Goal: Task Accomplishment & Management: Manage account settings

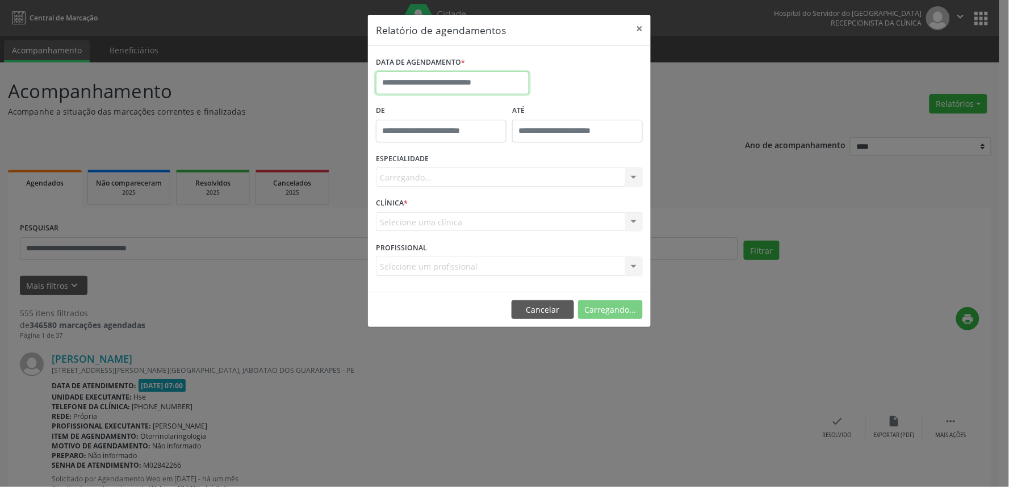
click at [453, 77] on input "text" at bounding box center [452, 83] width 153 height 23
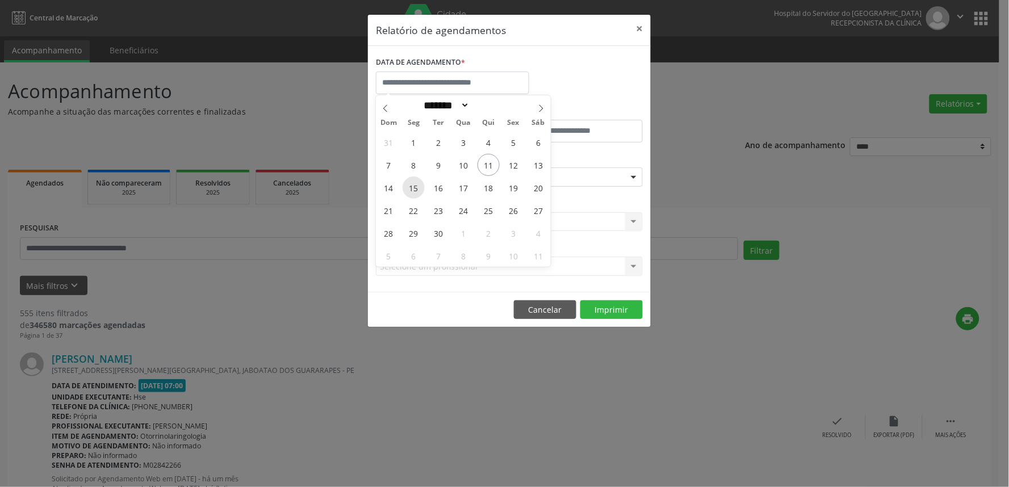
click at [413, 191] on span "15" at bounding box center [414, 188] width 22 height 22
type input "**********"
click at [413, 191] on span "15" at bounding box center [414, 188] width 22 height 22
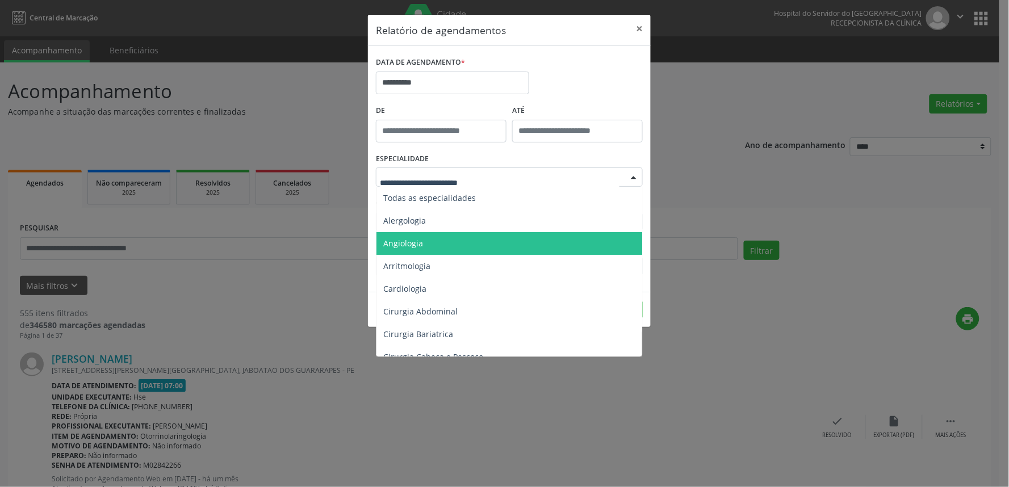
click at [432, 242] on span "Angiologia" at bounding box center [509, 243] width 267 height 23
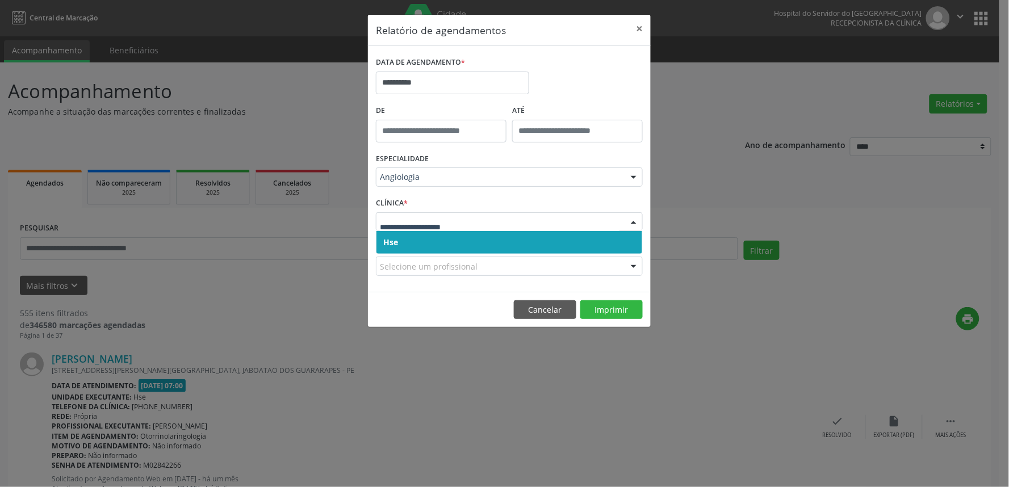
click at [425, 245] on span "Hse" at bounding box center [509, 242] width 266 height 23
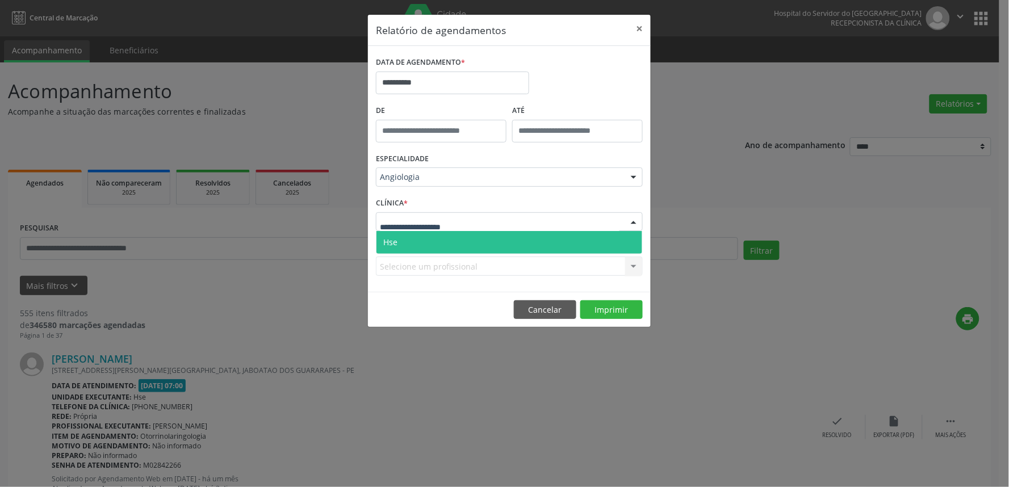
click at [429, 238] on span "Hse" at bounding box center [509, 242] width 266 height 23
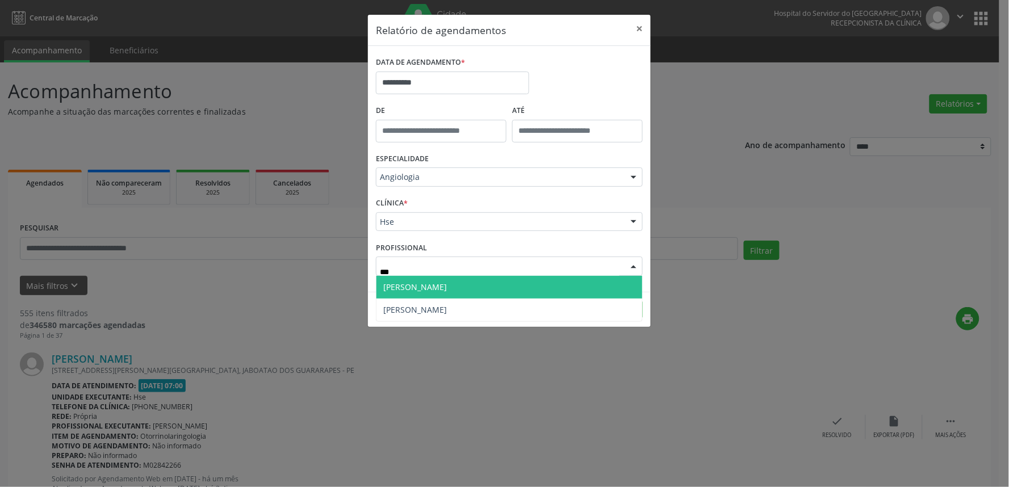
type input "****"
click at [441, 290] on span "Plinio Cezar de Albuquerque" at bounding box center [415, 287] width 64 height 11
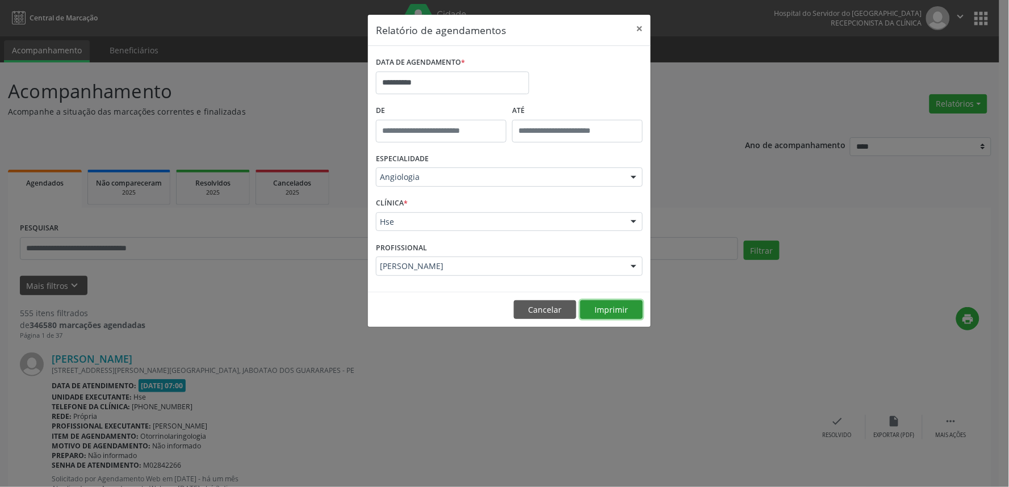
click at [605, 304] on button "Imprimir" at bounding box center [611, 309] width 62 height 19
click at [650, 35] on button "×" at bounding box center [639, 29] width 23 height 28
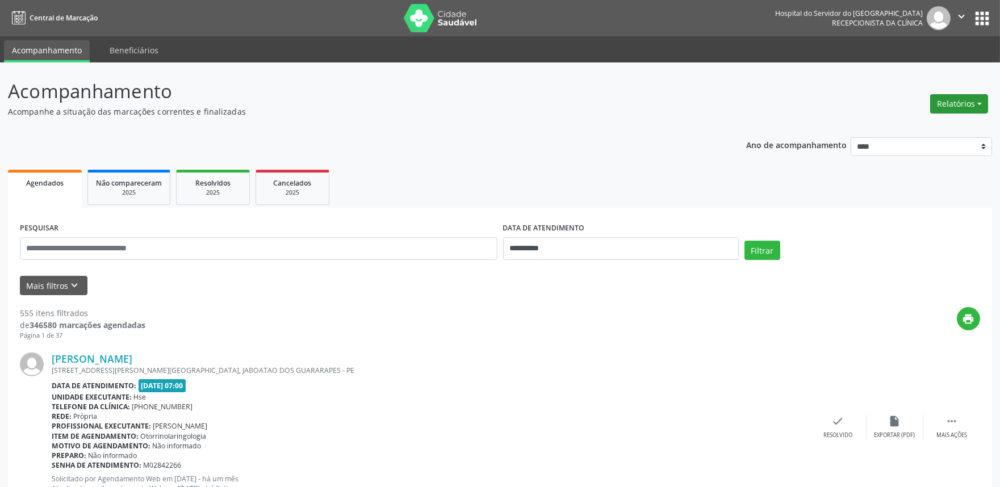
click at [948, 103] on button "Relatórios" at bounding box center [959, 103] width 58 height 19
click at [911, 120] on link "Agendamentos" at bounding box center [927, 128] width 122 height 16
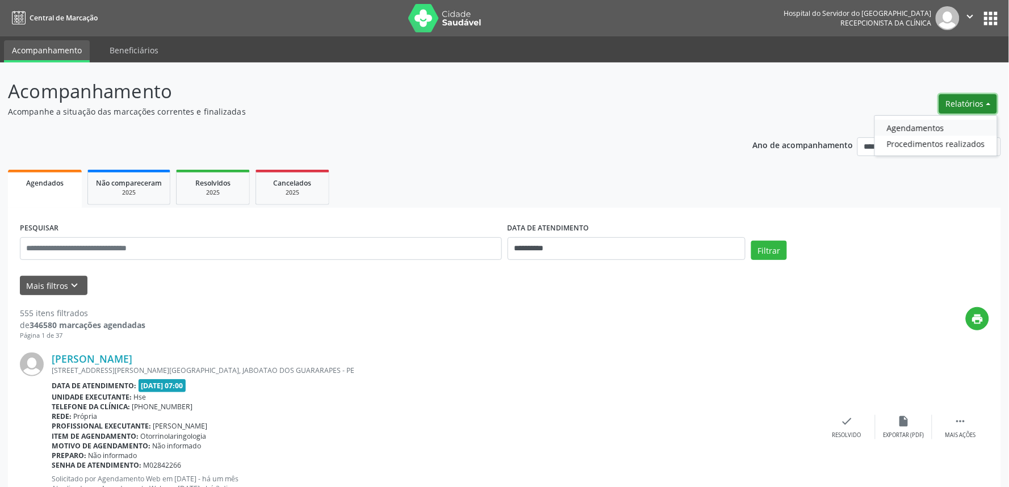
select select "*"
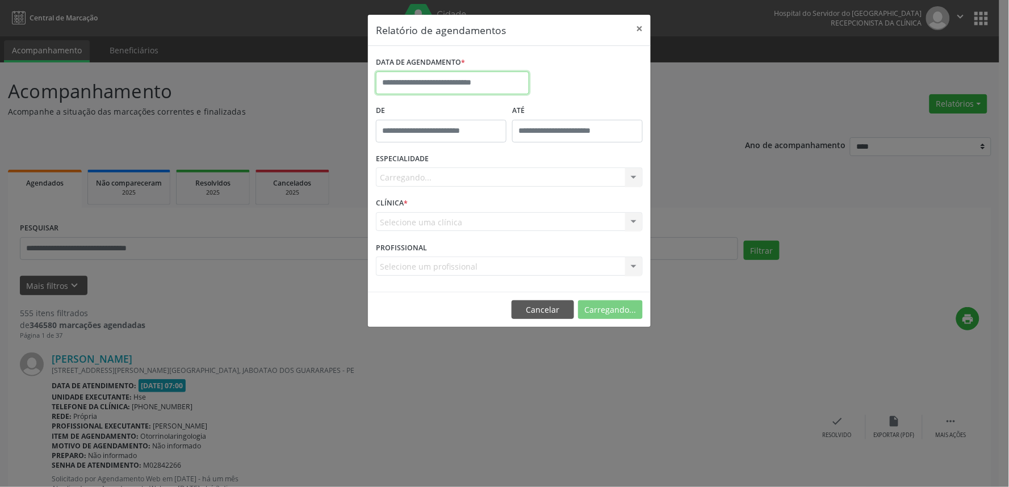
click at [489, 87] on input "text" at bounding box center [452, 83] width 153 height 23
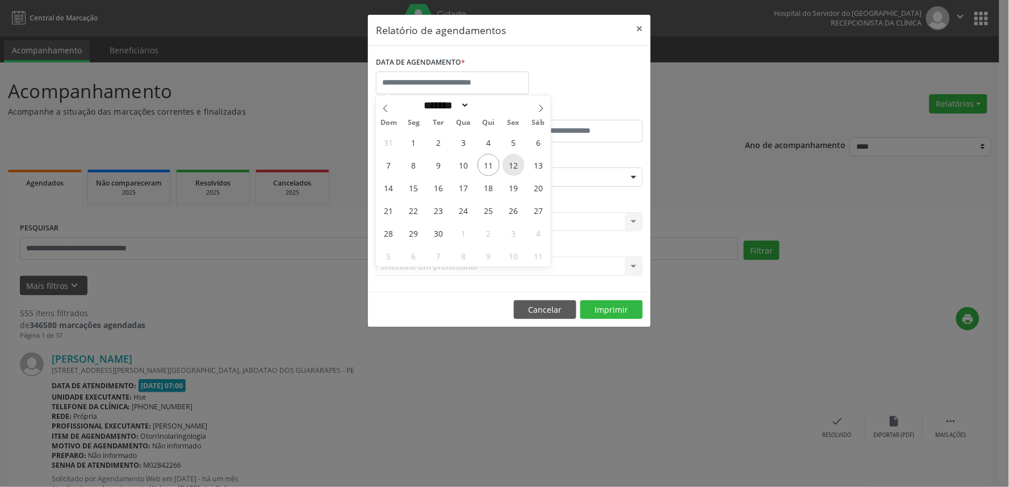
click at [522, 164] on span "12" at bounding box center [514, 165] width 22 height 22
type input "**********"
click at [522, 164] on span "12" at bounding box center [514, 165] width 22 height 22
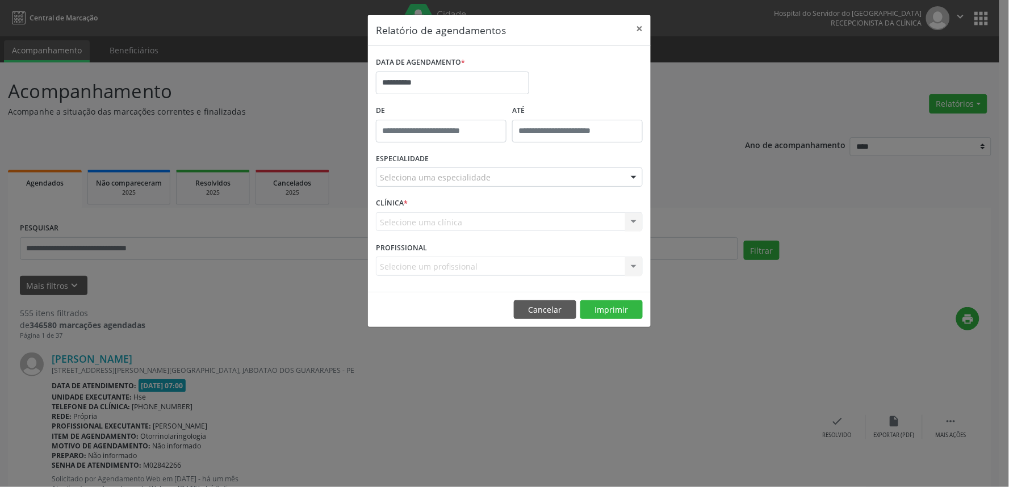
click at [510, 179] on div "Seleciona uma especialidade" at bounding box center [509, 177] width 267 height 19
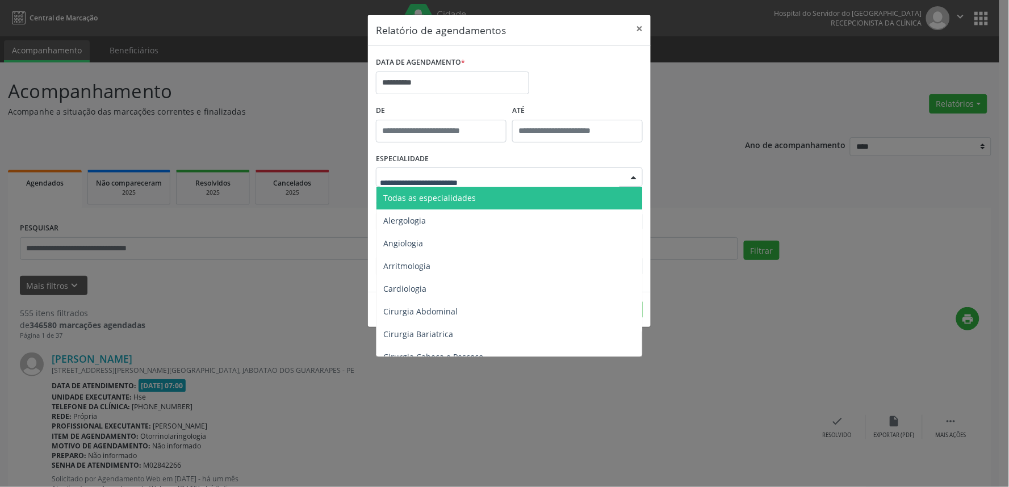
click at [496, 197] on span "Todas as especialidades" at bounding box center [509, 198] width 267 height 23
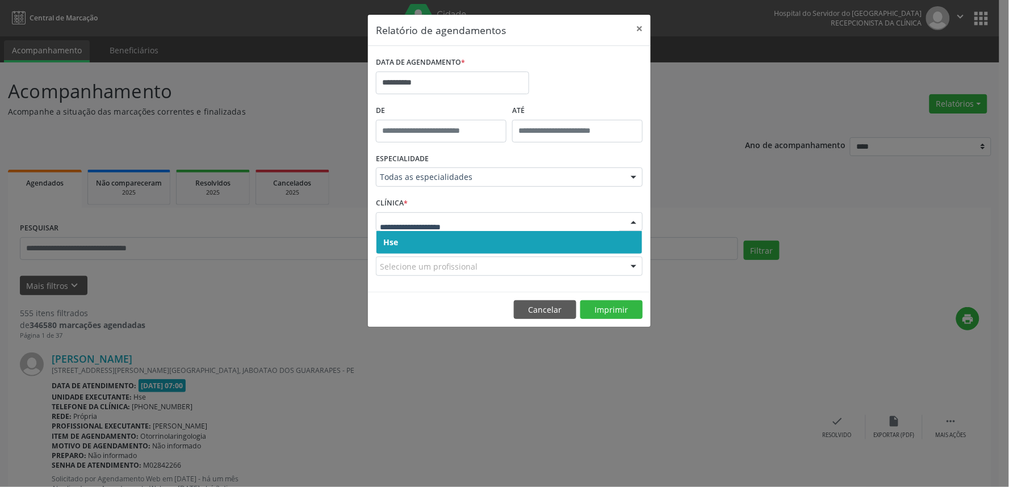
click at [485, 237] on span "Hse" at bounding box center [509, 242] width 266 height 23
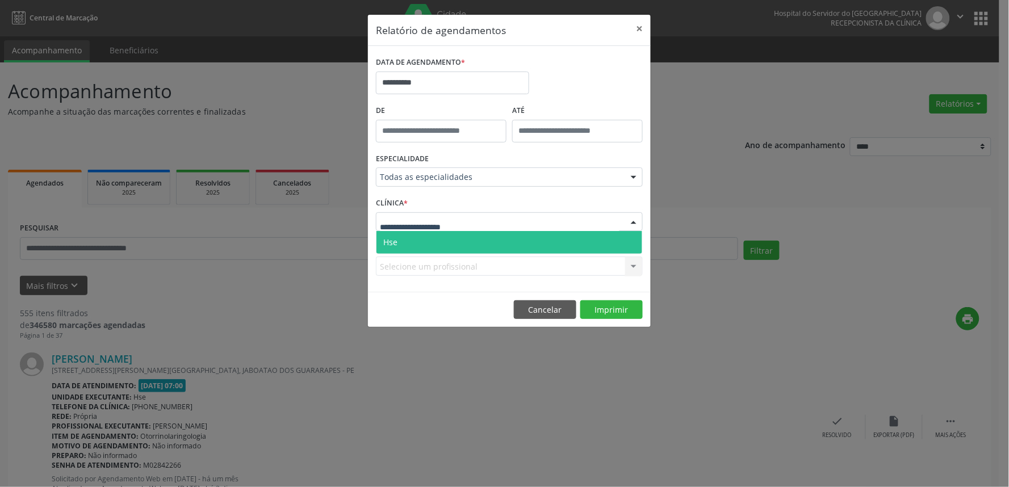
click at [487, 224] on div at bounding box center [509, 221] width 267 height 19
click at [484, 240] on span "Hse" at bounding box center [509, 242] width 266 height 23
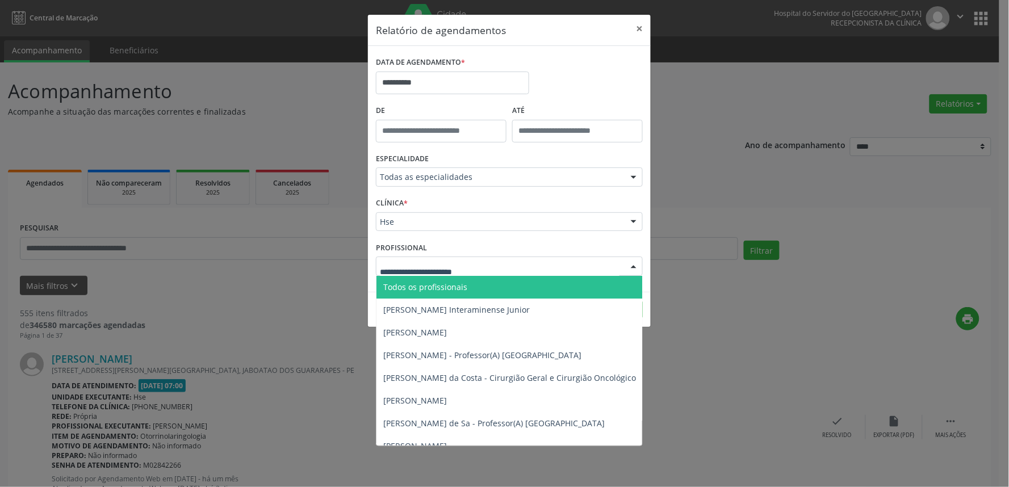
click at [527, 259] on div at bounding box center [509, 266] width 267 height 19
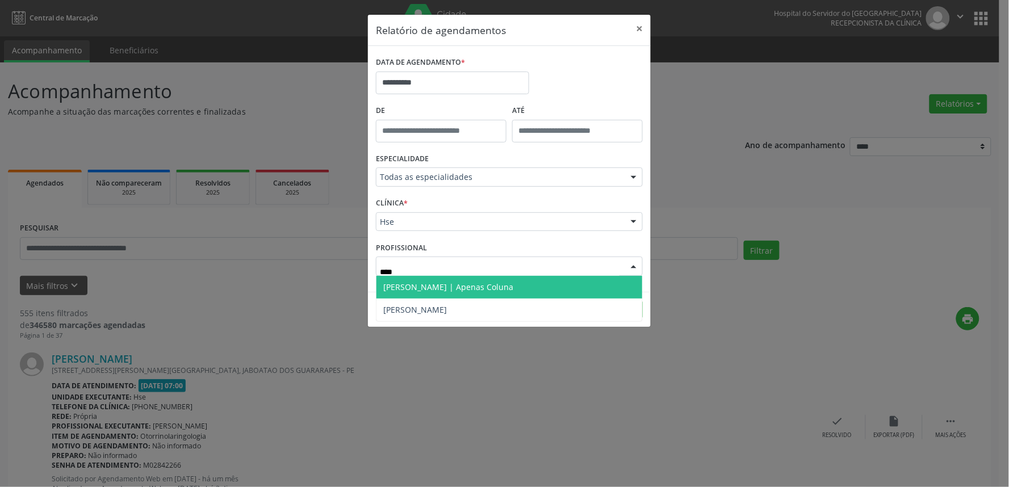
type input "*****"
click at [513, 288] on span "Claudio Antonio da Costa Neto | Apenas Coluna" at bounding box center [448, 287] width 130 height 11
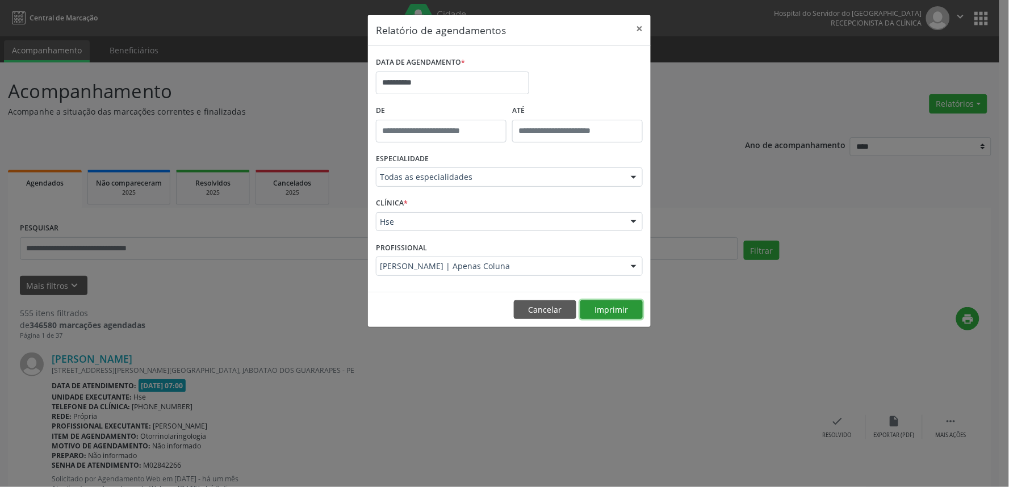
click at [610, 307] on button "Imprimir" at bounding box center [611, 309] width 62 height 19
click at [643, 37] on button "×" at bounding box center [639, 29] width 23 height 28
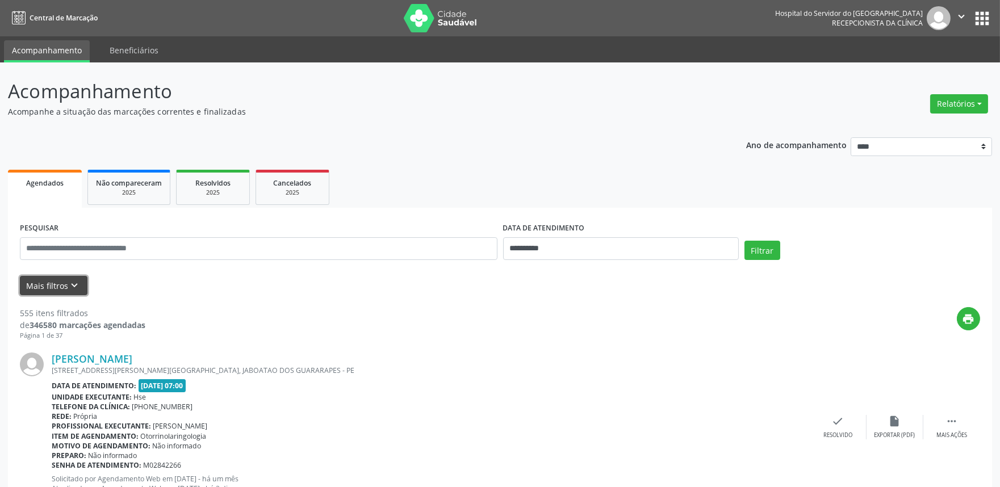
click at [71, 283] on icon "keyboard_arrow_down" at bounding box center [75, 285] width 12 height 12
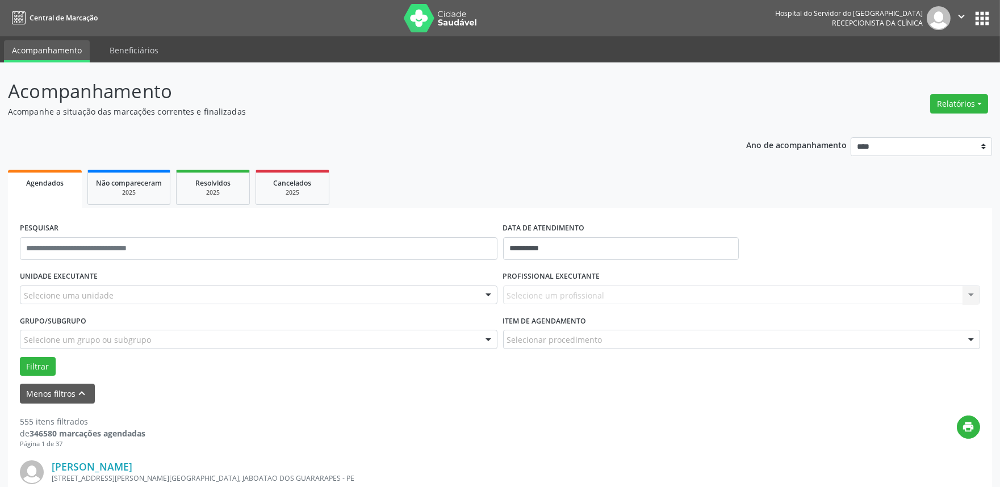
click at [183, 307] on div "UNIDADE EXECUTANTE Selecione uma unidade Todos as unidades Hse Nenhum resultado…" at bounding box center [258, 290] width 483 height 44
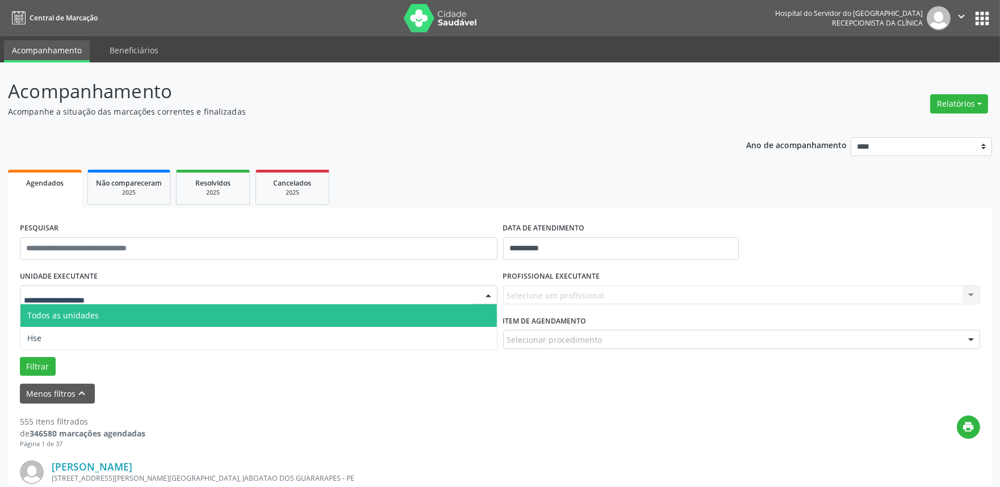
click at [204, 297] on div at bounding box center [259, 295] width 478 height 19
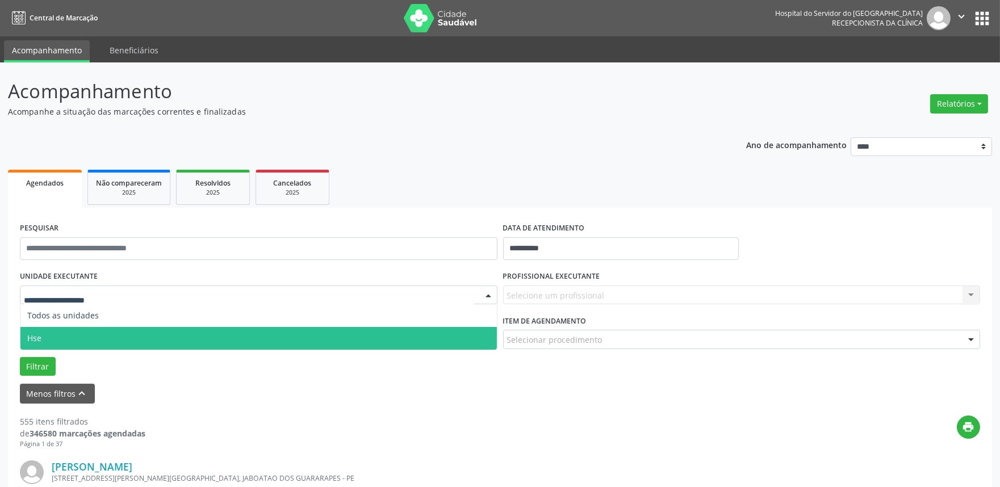
click at [191, 334] on span "Hse" at bounding box center [258, 338] width 476 height 23
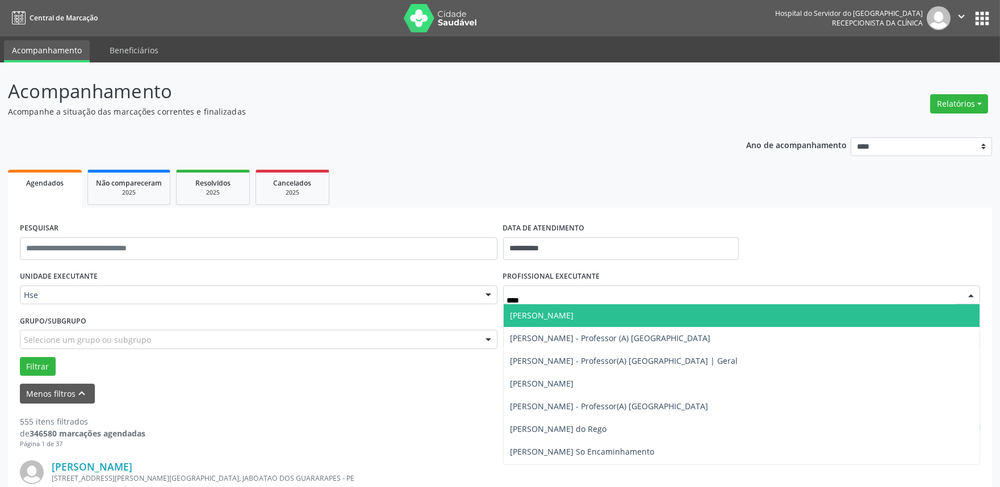
type input "*****"
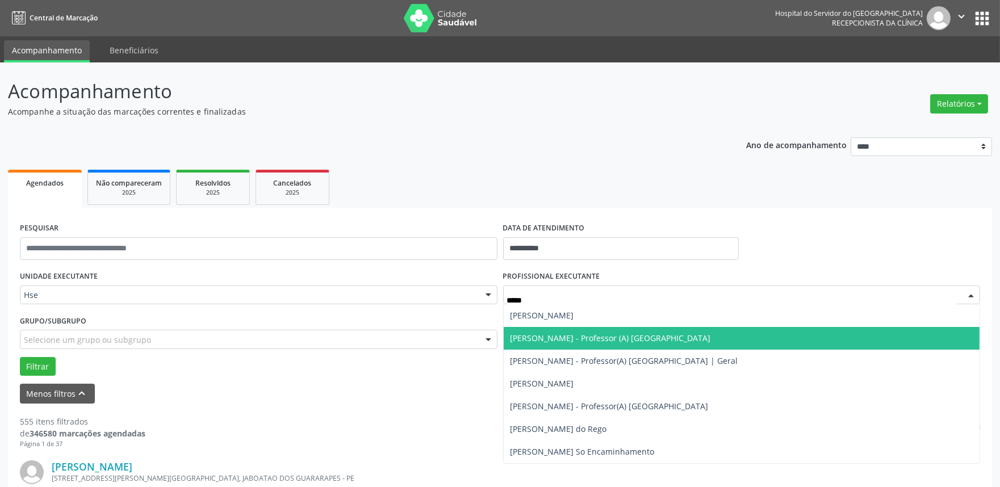
click at [621, 340] on span "Marcell Lins Melo - Professor (A) Nassau" at bounding box center [610, 338] width 200 height 11
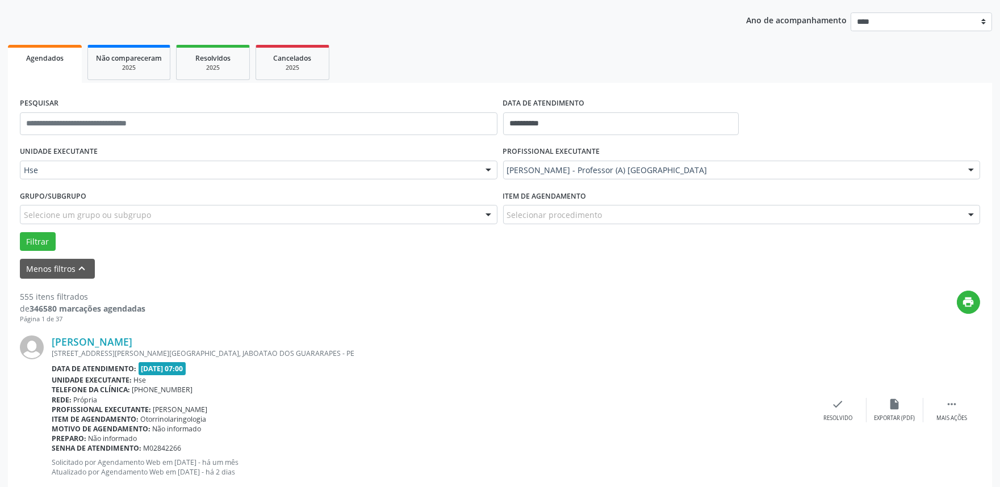
scroll to position [126, 0]
click at [27, 235] on button "Filtrar" at bounding box center [38, 240] width 36 height 19
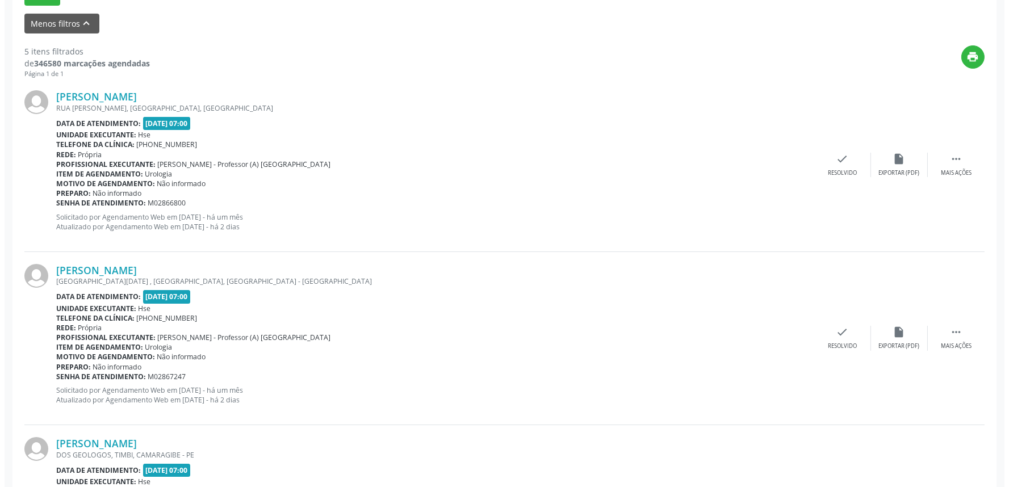
scroll to position [378, 0]
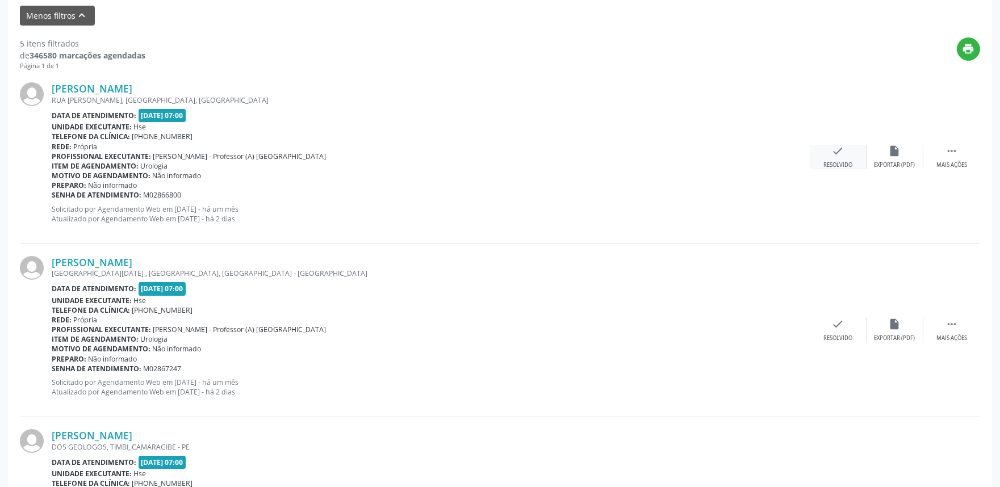
click at [830, 162] on div "Resolvido" at bounding box center [837, 165] width 29 height 8
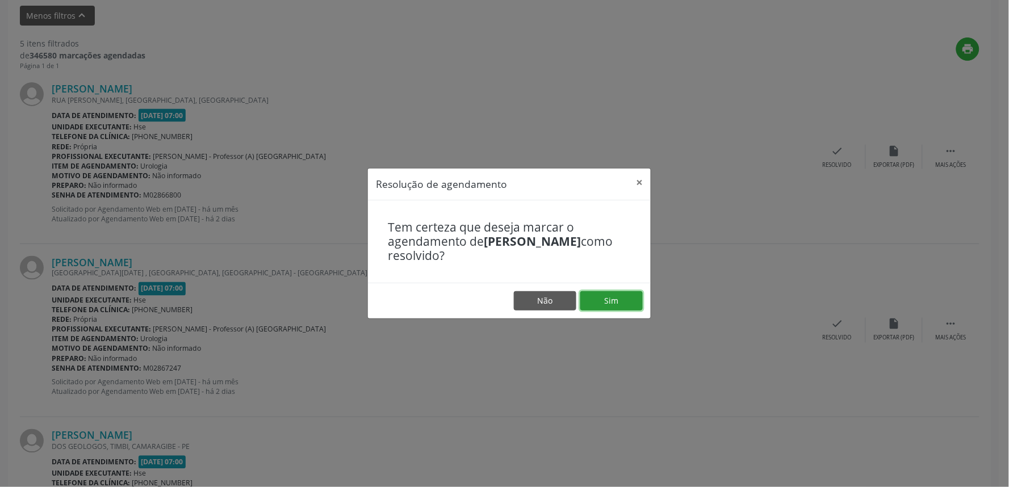
click at [613, 307] on button "Sim" at bounding box center [611, 300] width 62 height 19
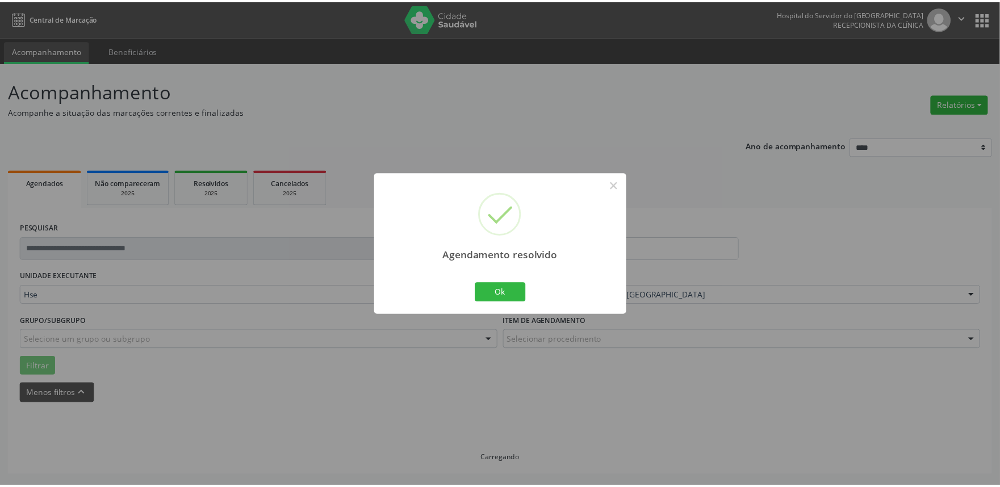
scroll to position [0, 0]
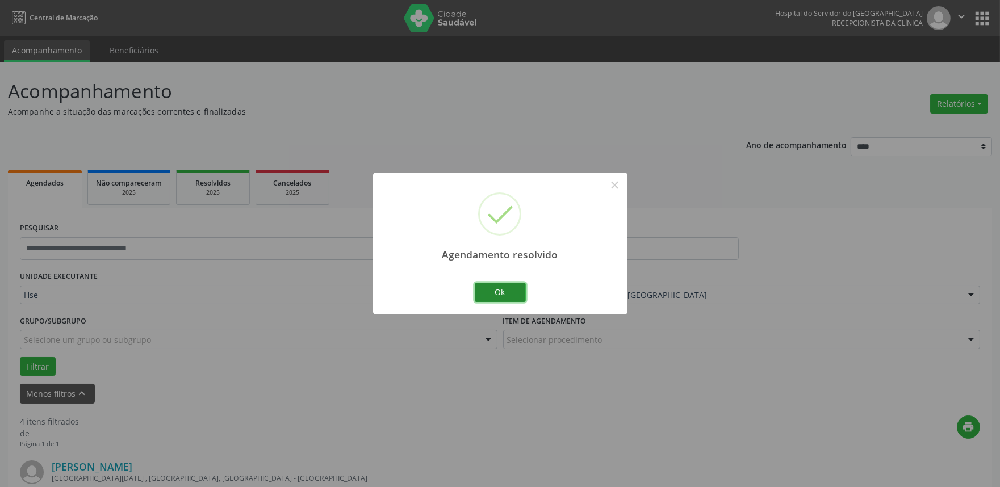
click at [489, 291] on button "Ok" at bounding box center [500, 292] width 51 height 19
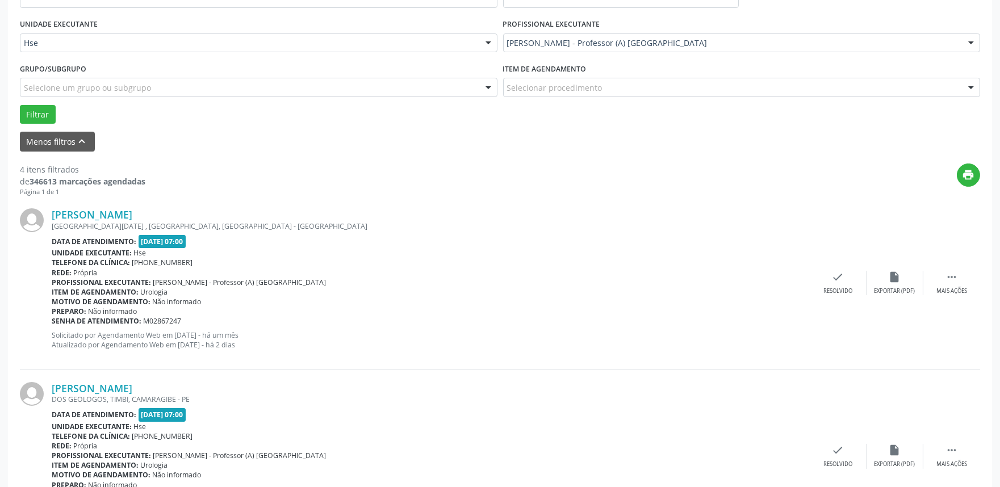
scroll to position [315, 0]
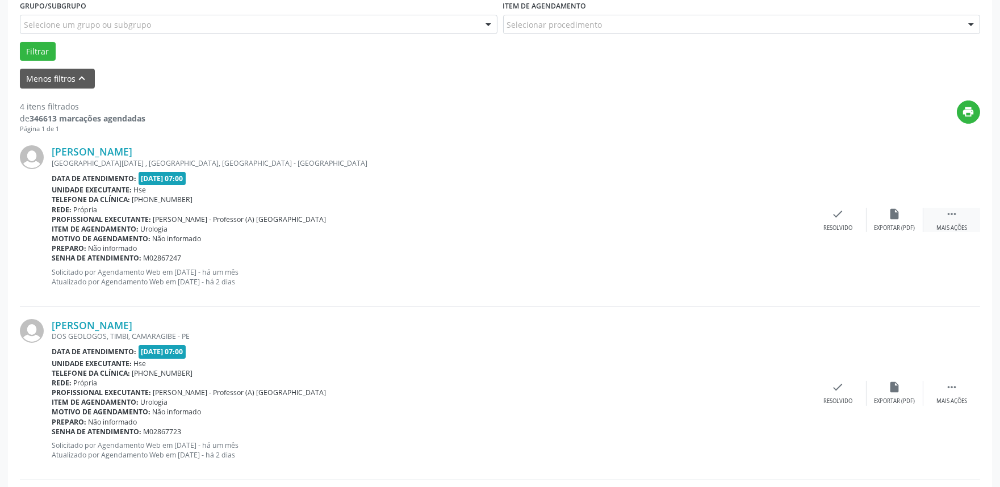
click at [956, 228] on div "Mais ações" at bounding box center [951, 228] width 31 height 8
click at [918, 231] on div "Não compareceu" at bounding box center [894, 228] width 48 height 8
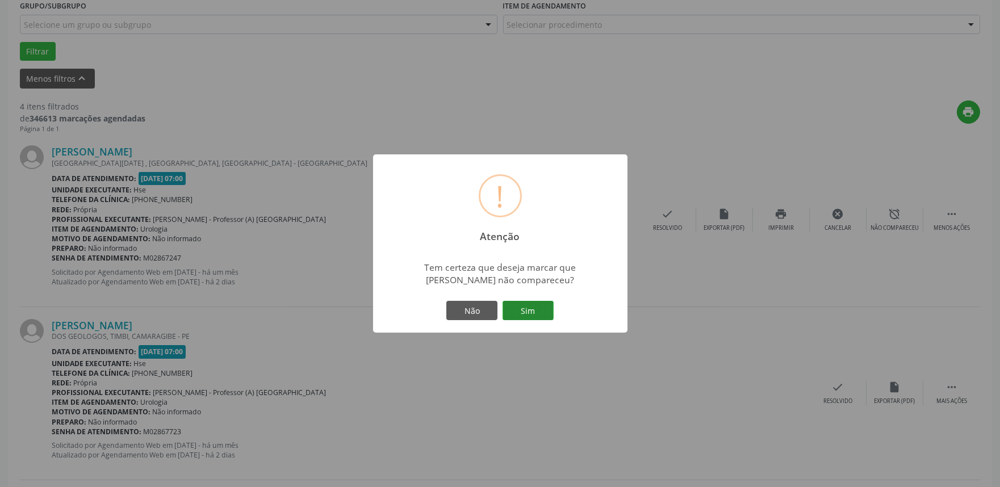
click at [522, 310] on button "Sim" at bounding box center [528, 310] width 51 height 19
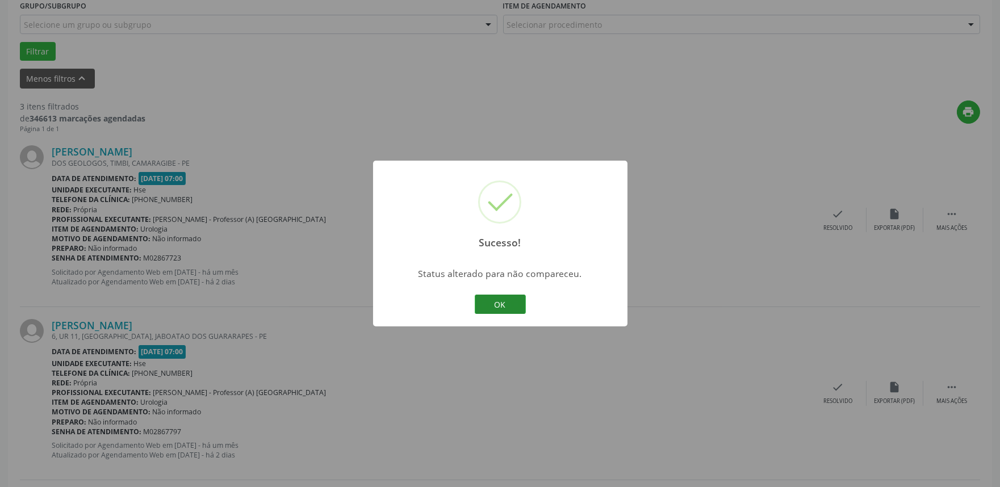
click at [509, 304] on button "OK" at bounding box center [500, 304] width 51 height 19
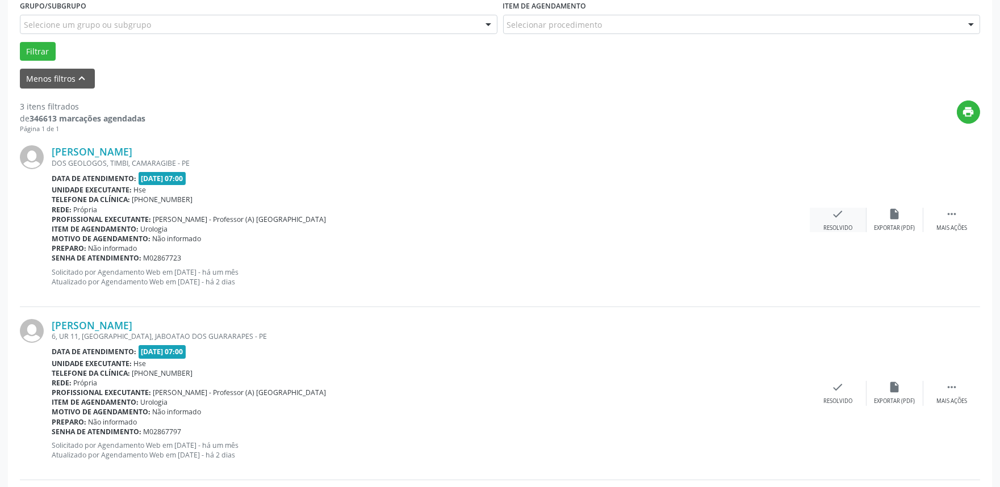
click at [848, 230] on div "Resolvido" at bounding box center [837, 228] width 29 height 8
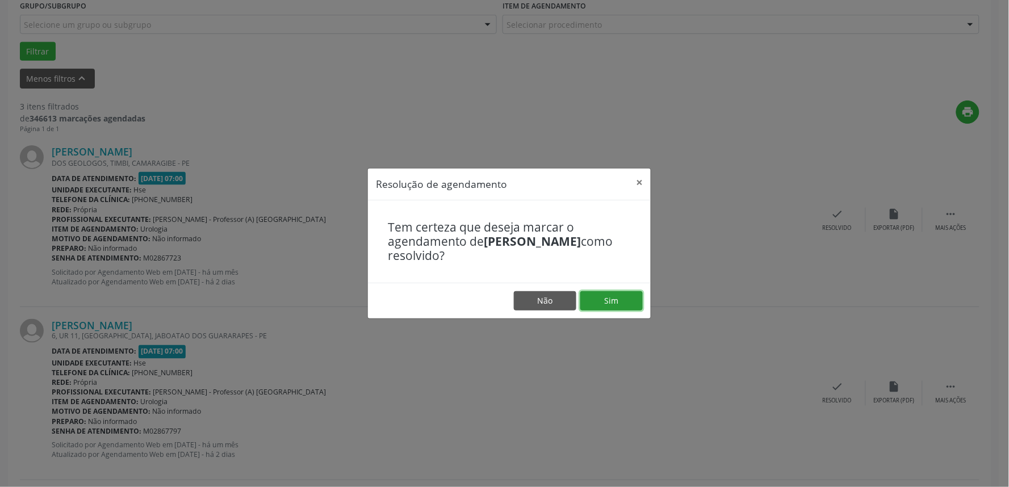
click at [613, 304] on button "Sim" at bounding box center [611, 300] width 62 height 19
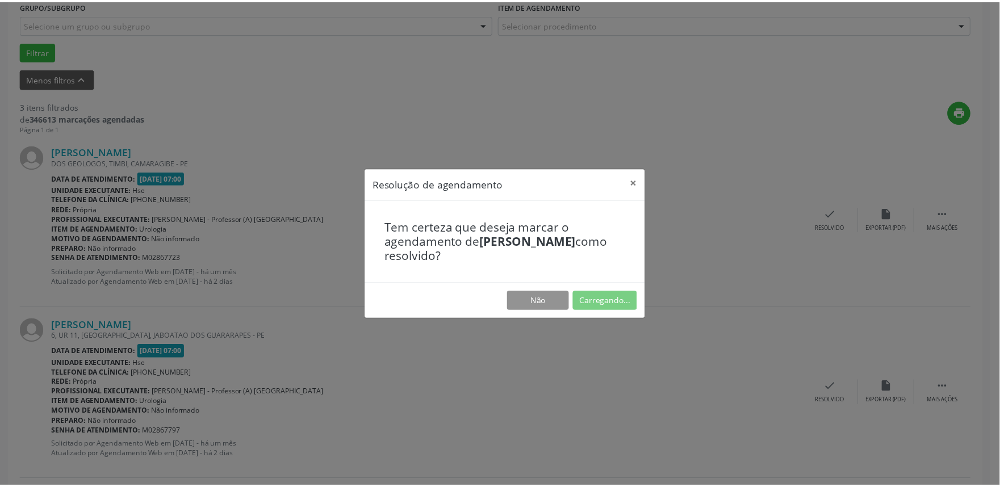
scroll to position [0, 0]
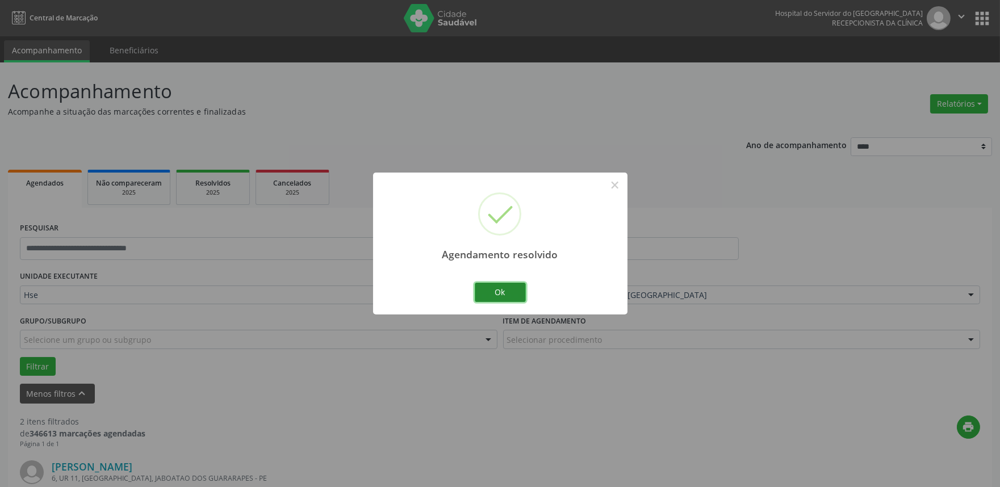
click at [497, 290] on button "Ok" at bounding box center [500, 292] width 51 height 19
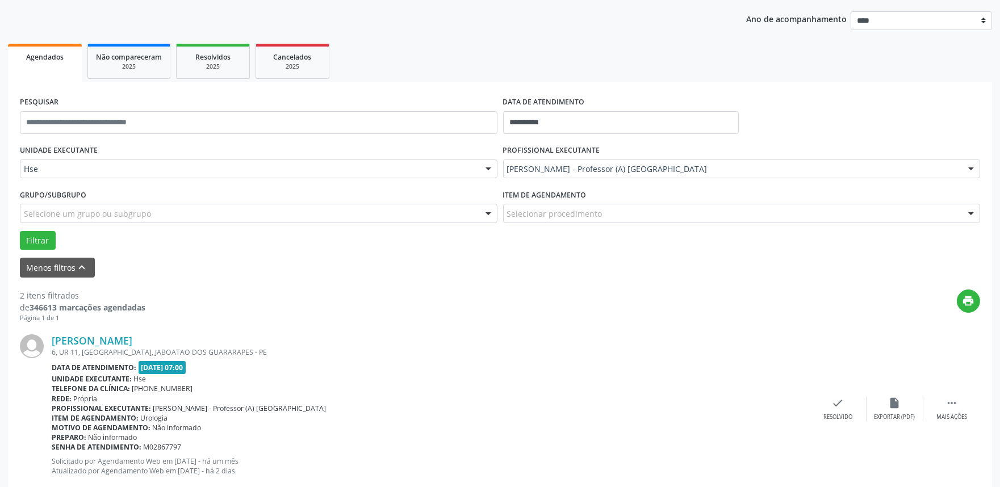
scroll to position [189, 0]
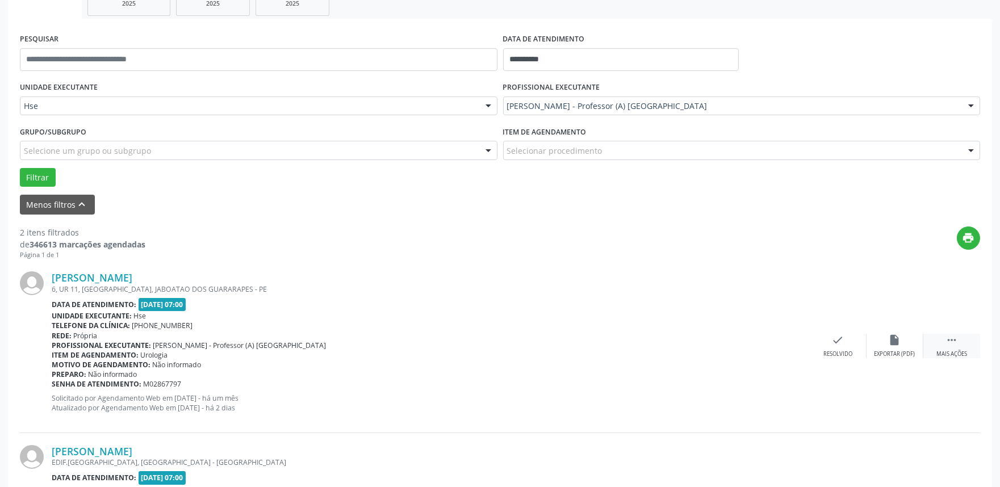
click at [954, 348] on div " Mais ações" at bounding box center [951, 346] width 57 height 24
click at [889, 341] on icon "alarm_off" at bounding box center [895, 340] width 12 height 12
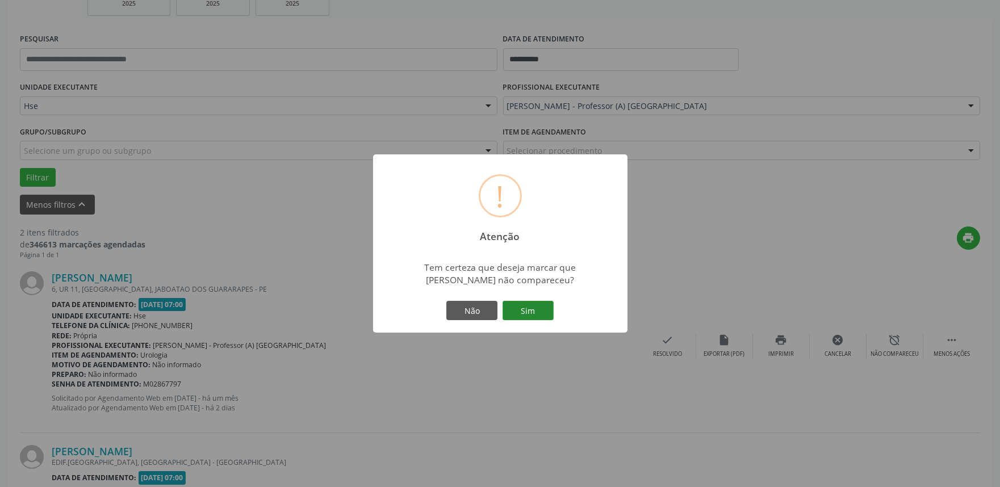
click at [546, 307] on button "Sim" at bounding box center [528, 310] width 51 height 19
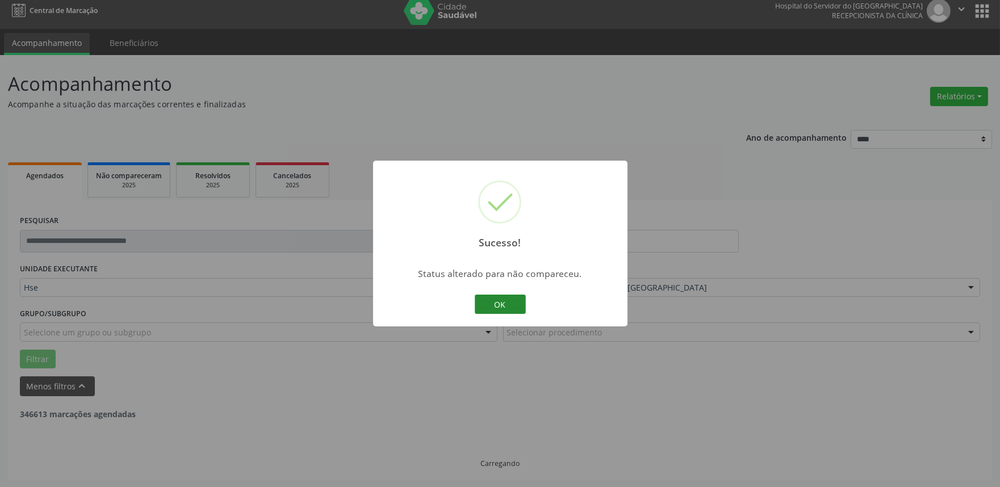
click at [485, 299] on button "OK" at bounding box center [500, 304] width 51 height 19
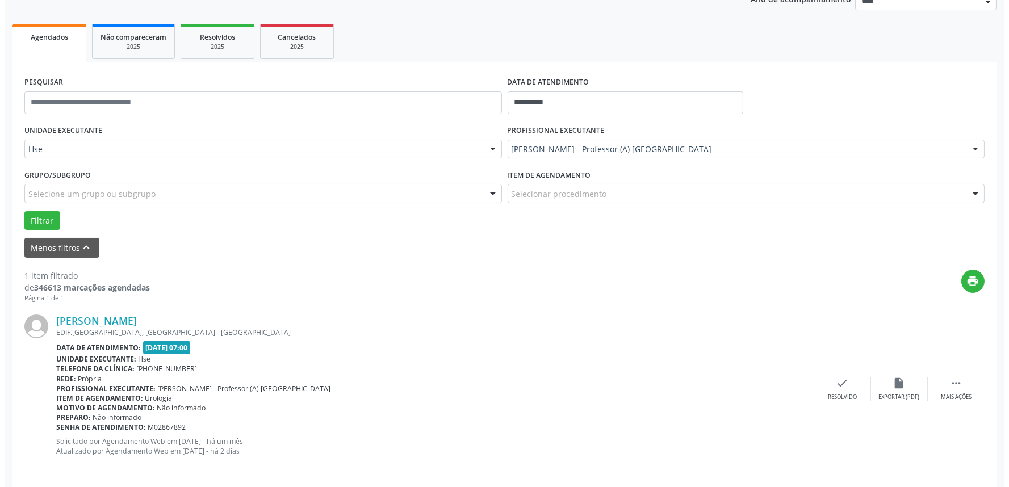
scroll to position [153, 0]
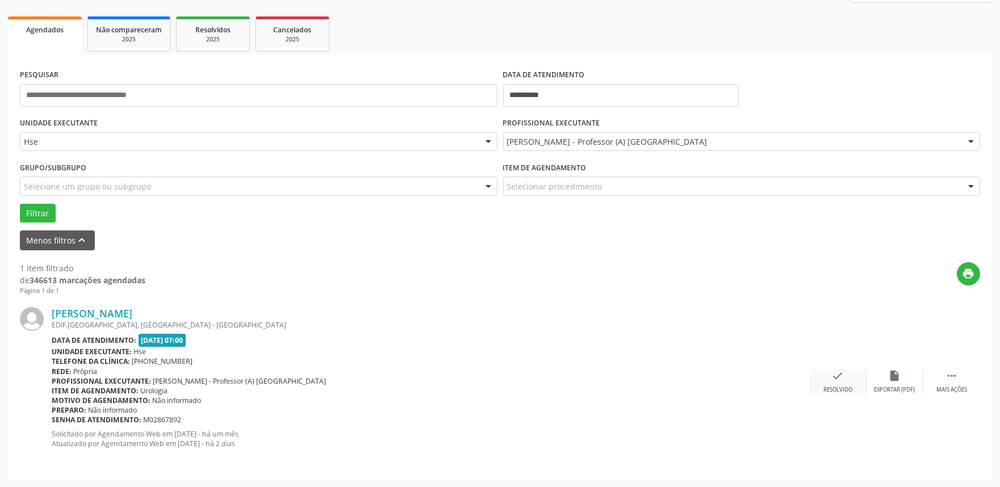
click at [841, 390] on div "Resolvido" at bounding box center [837, 390] width 29 height 8
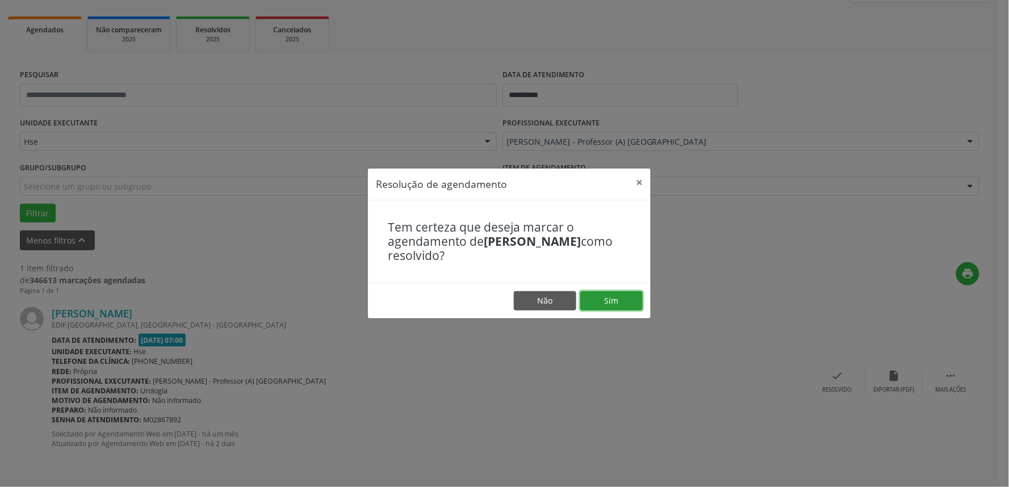
click at [596, 297] on button "Sim" at bounding box center [611, 300] width 62 height 19
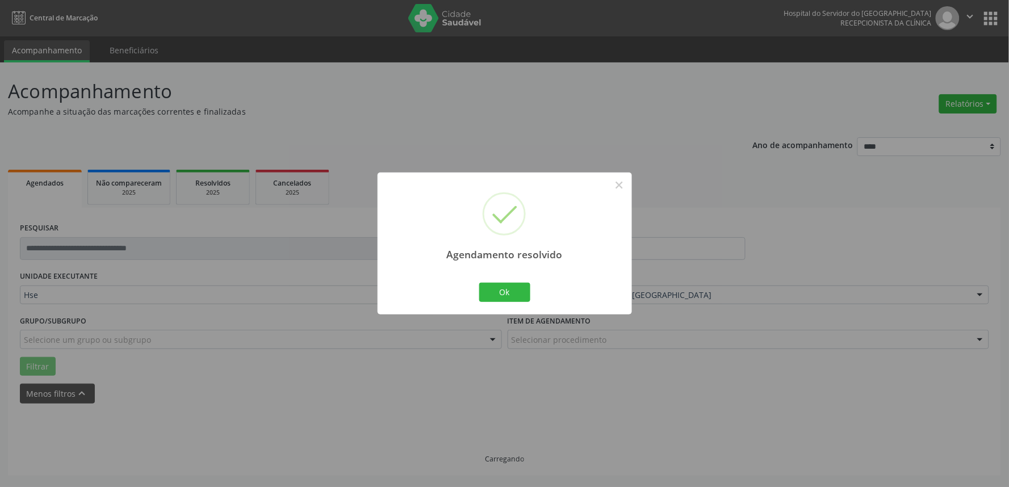
scroll to position [0, 0]
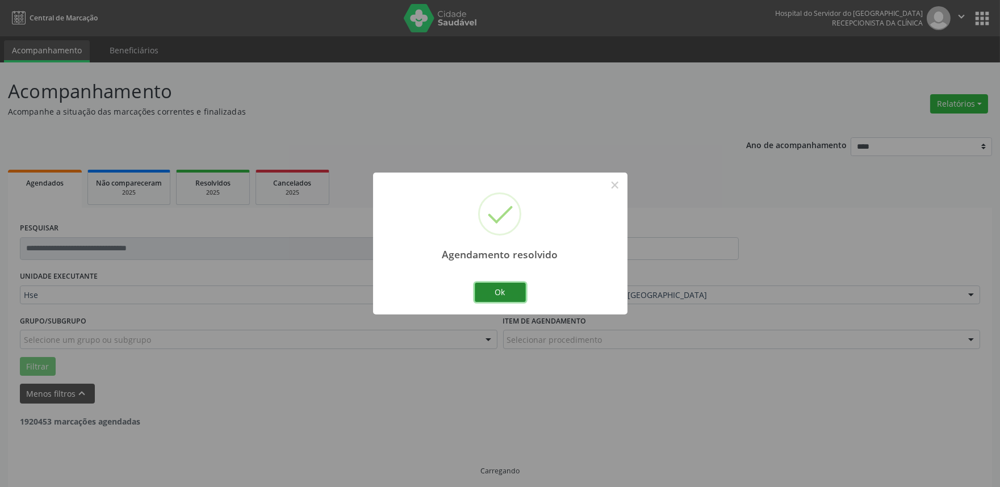
click at [517, 296] on button "Ok" at bounding box center [500, 292] width 51 height 19
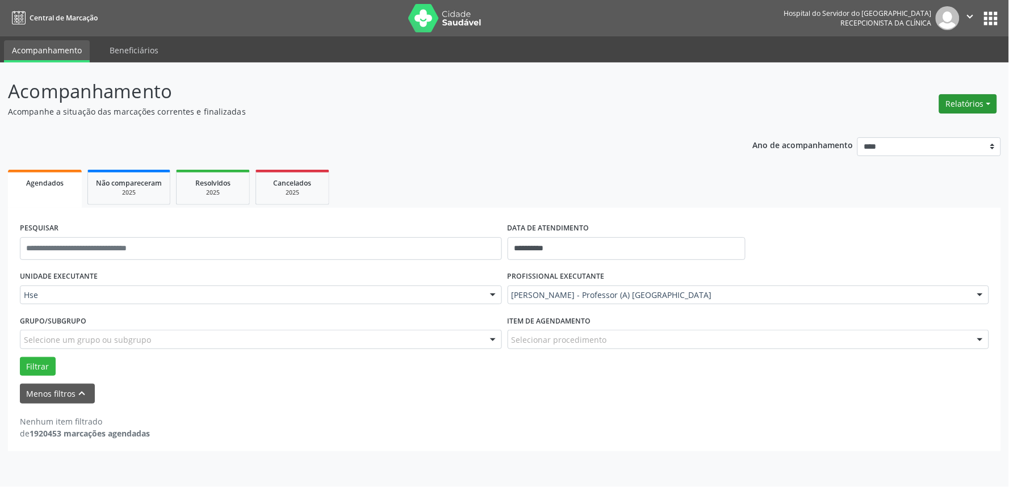
click at [961, 102] on button "Relatórios" at bounding box center [968, 103] width 58 height 19
click at [930, 126] on link "Agendamentos" at bounding box center [936, 128] width 122 height 16
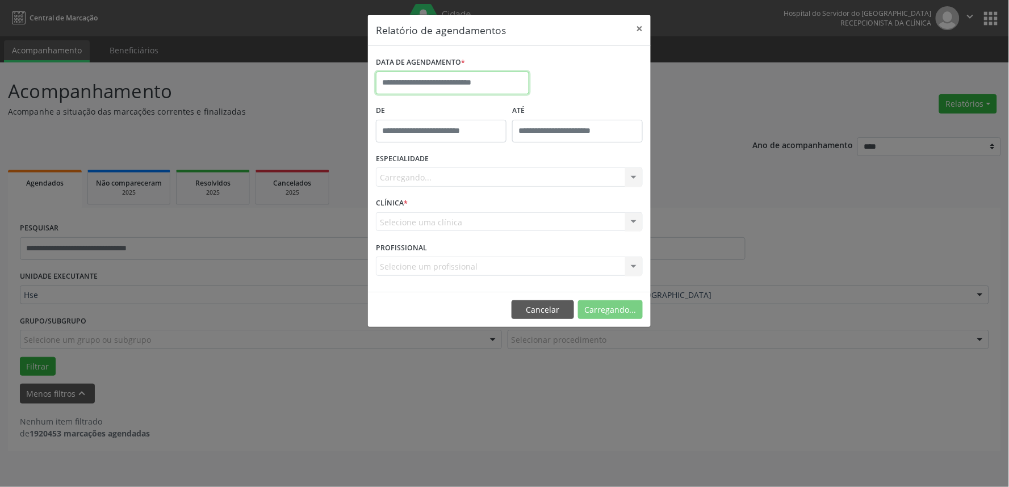
click at [474, 92] on input "text" at bounding box center [452, 83] width 153 height 23
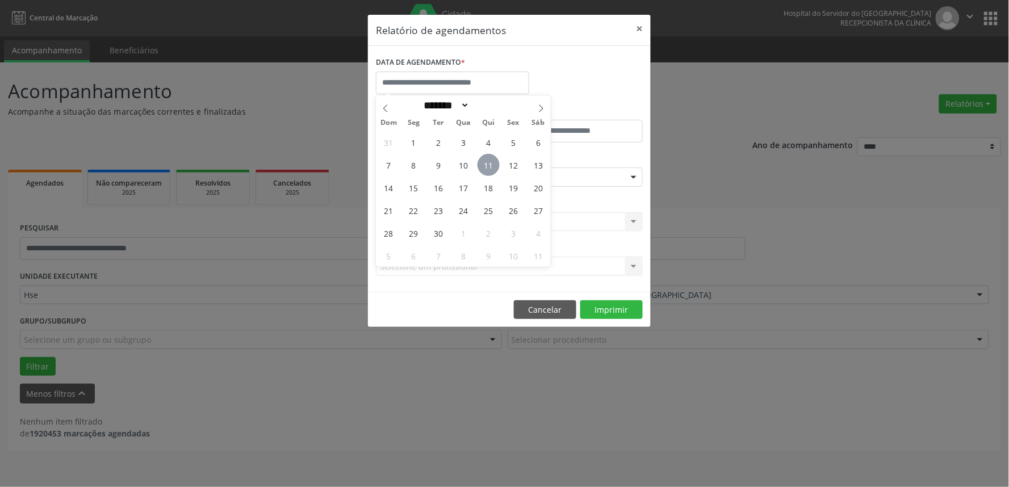
click at [487, 170] on span "11" at bounding box center [489, 165] width 22 height 22
type input "**********"
click at [487, 170] on span "11" at bounding box center [489, 165] width 22 height 22
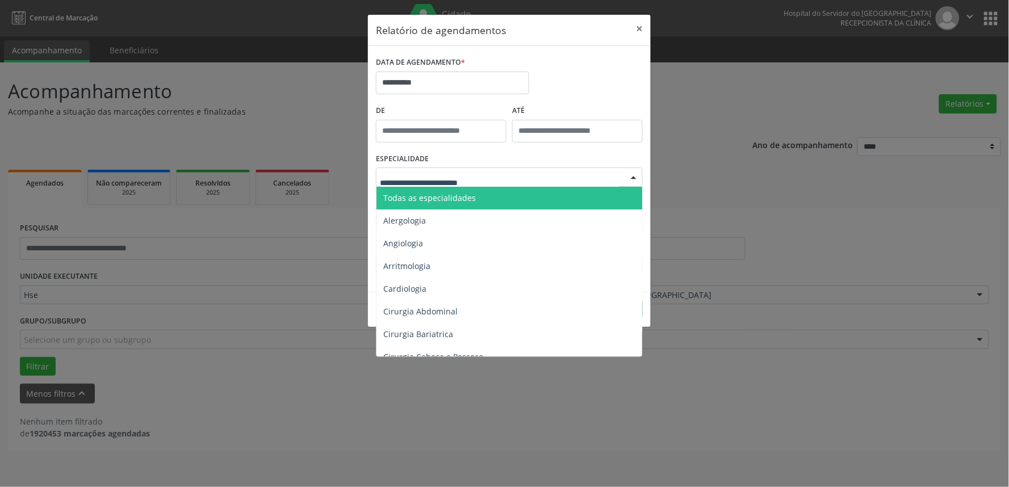
click at [472, 200] on span "Todas as especialidades" at bounding box center [429, 197] width 93 height 11
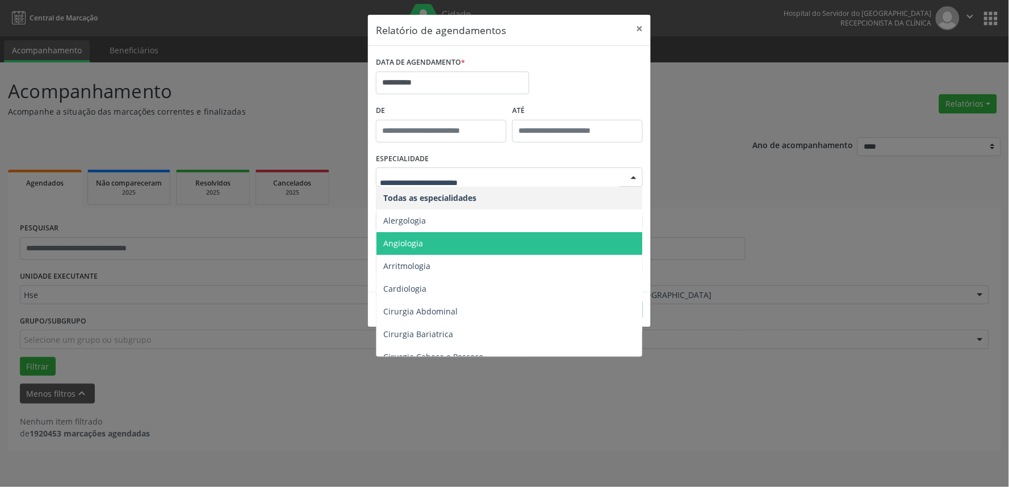
click at [463, 237] on span "Angiologia" at bounding box center [509, 243] width 267 height 23
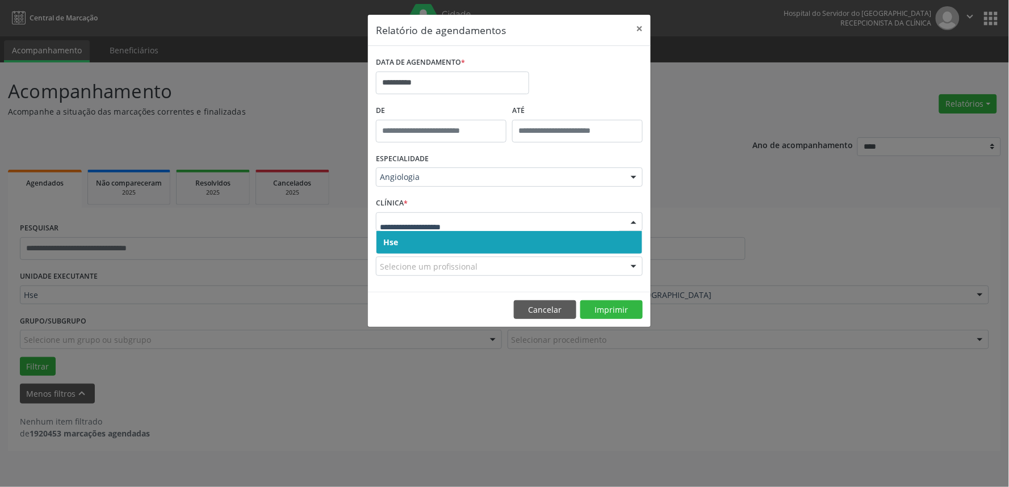
click at [462, 242] on span "Hse" at bounding box center [509, 242] width 266 height 23
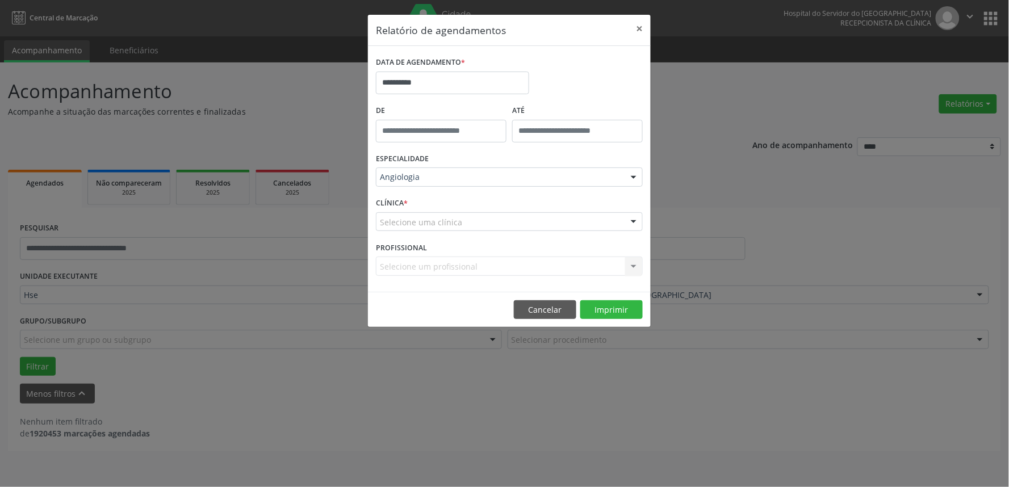
click at [473, 223] on div "Selecione uma clínica" at bounding box center [509, 221] width 267 height 19
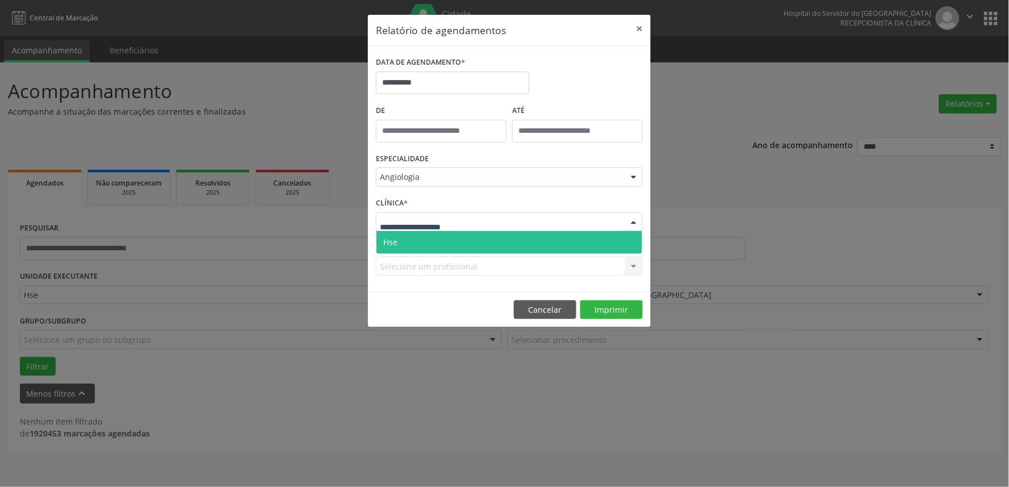
click at [464, 245] on span "Hse" at bounding box center [509, 242] width 266 height 23
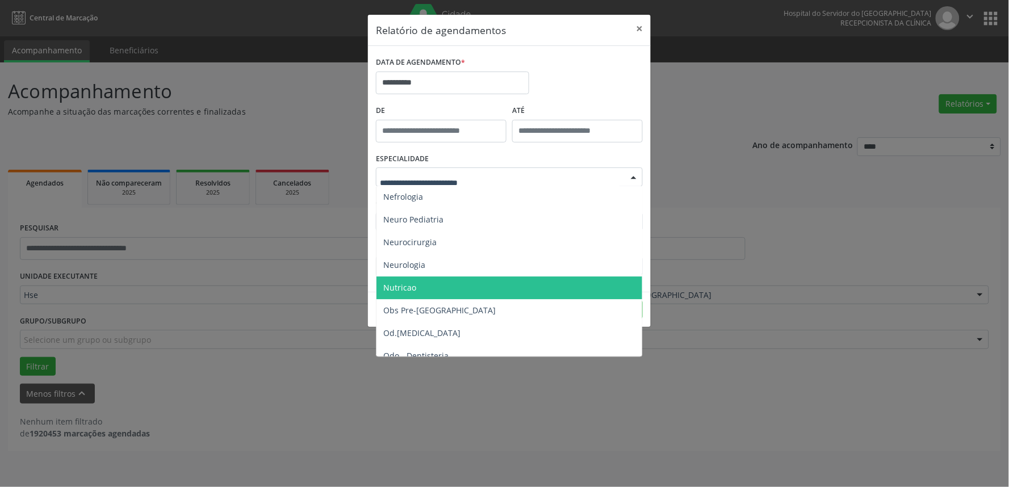
scroll to position [1132, 0]
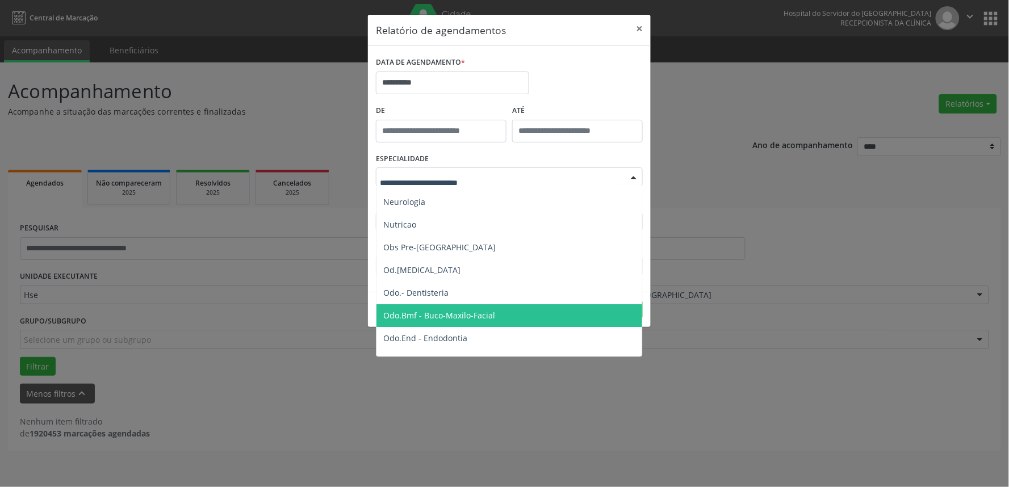
click at [501, 308] on span "Odo.Bmf - Buco-Maxilo-Facial" at bounding box center [509, 315] width 267 height 23
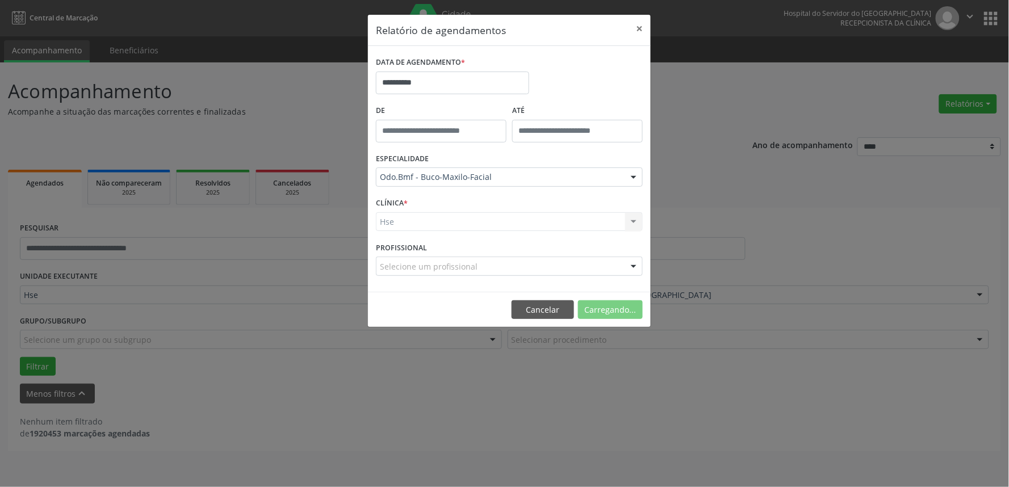
click at [435, 224] on div "Hse Hse Nenhum resultado encontrado para: " " Não há nenhuma opção para ser exi…" at bounding box center [509, 221] width 267 height 19
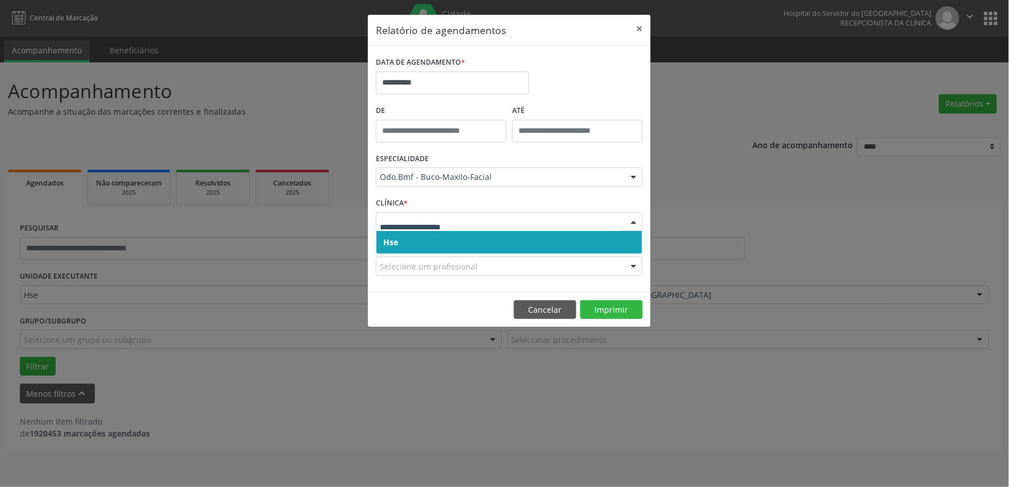
click at [453, 248] on span "Hse" at bounding box center [509, 242] width 266 height 23
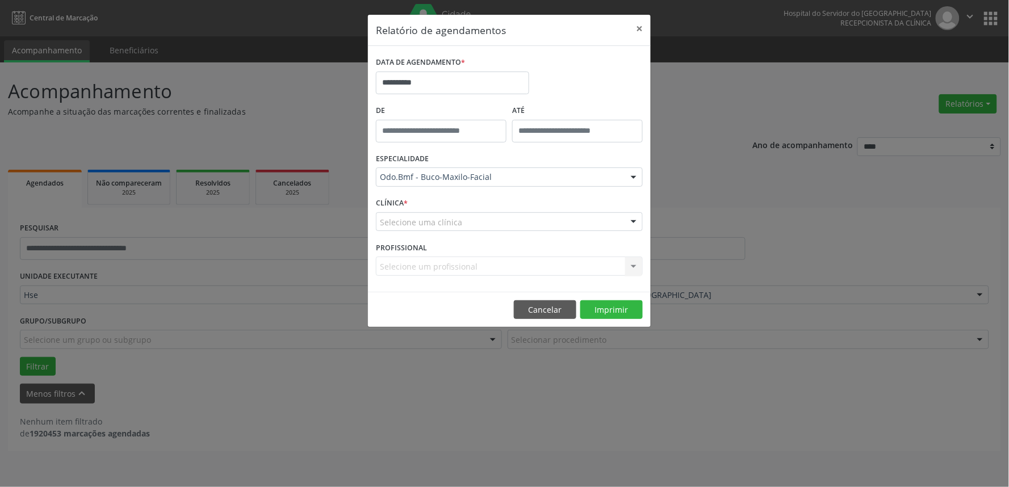
drag, startPoint x: 464, startPoint y: 235, endPoint x: 481, endPoint y: 224, distance: 19.4
click at [466, 234] on div "CLÍNICA * Selecione uma clínica Hse Nenhum resultado encontrado para: " " Não h…" at bounding box center [509, 217] width 273 height 44
click at [481, 224] on div at bounding box center [509, 221] width 267 height 19
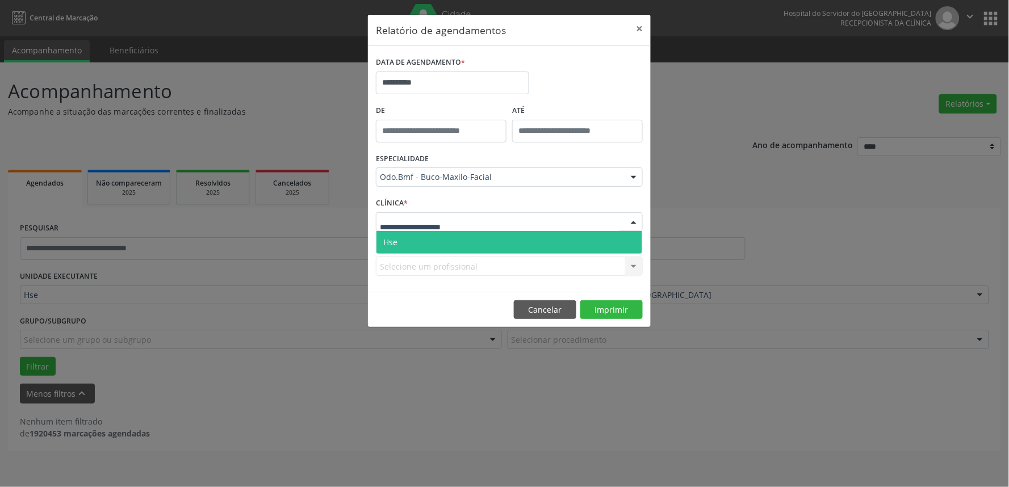
click at [460, 256] on div "PROFISSIONAL Selecione um profissional Todos os profissionais Alberto Barros Ar…" at bounding box center [509, 261] width 273 height 44
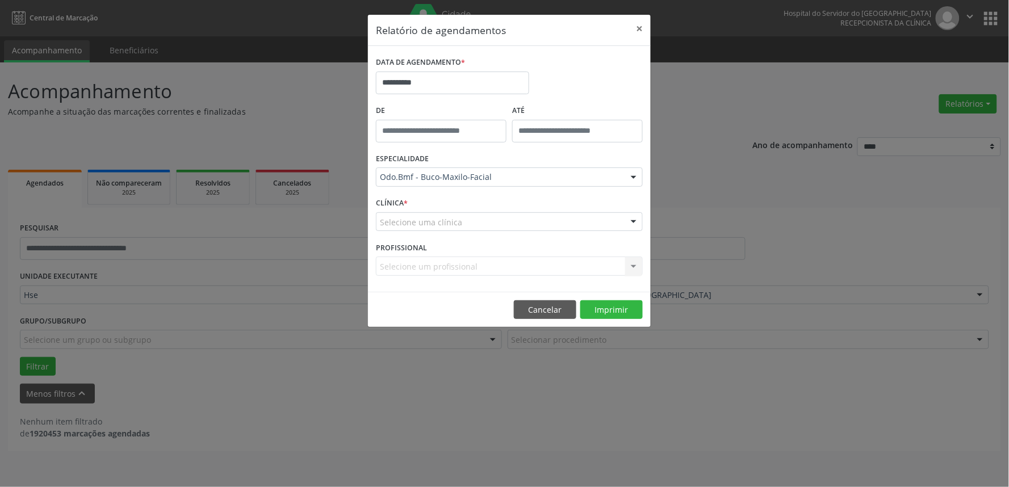
click at [484, 227] on div "Selecione uma clínica" at bounding box center [509, 221] width 267 height 19
click at [473, 256] on div "PROFISSIONAL Selecione um profissional Todos os profissionais Alberto Barros Ar…" at bounding box center [509, 261] width 273 height 44
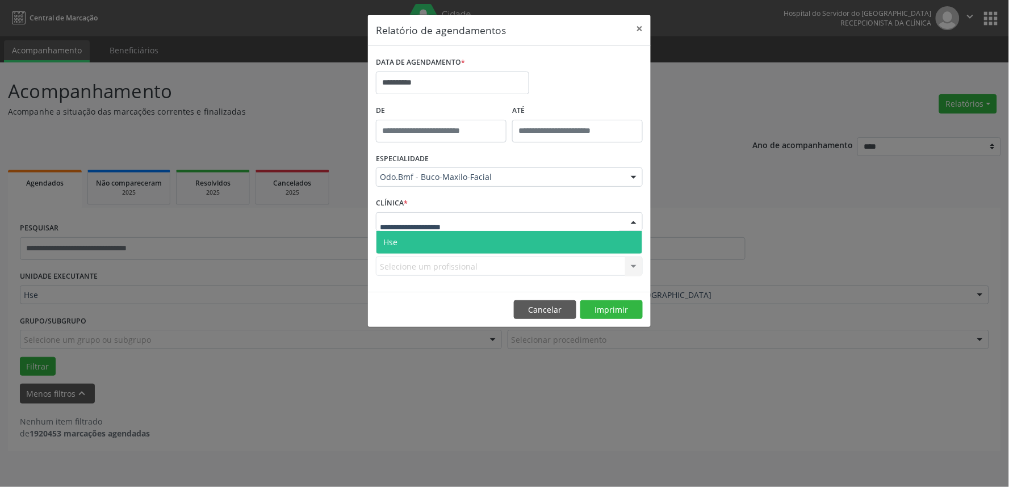
click at [480, 213] on div at bounding box center [509, 221] width 267 height 19
click at [474, 241] on span "Hse" at bounding box center [509, 242] width 266 height 23
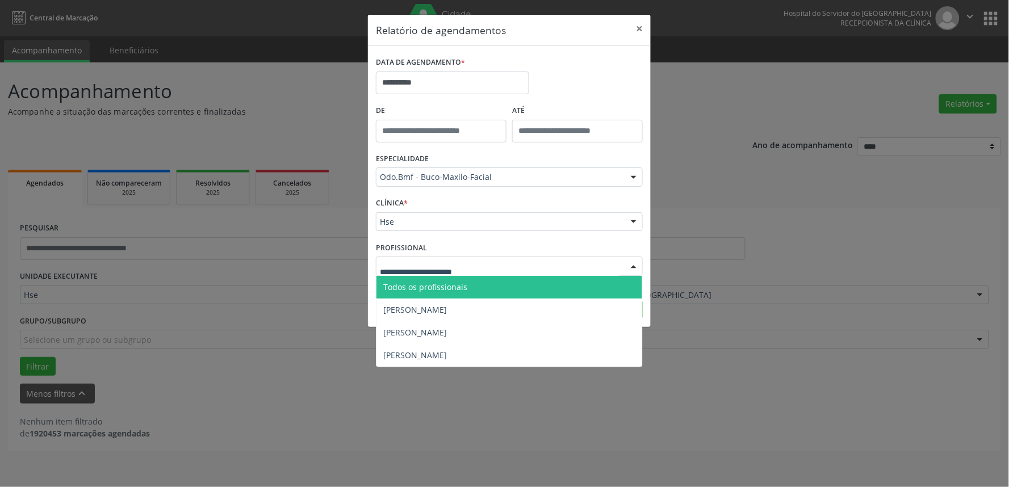
click at [577, 266] on div at bounding box center [509, 266] width 267 height 19
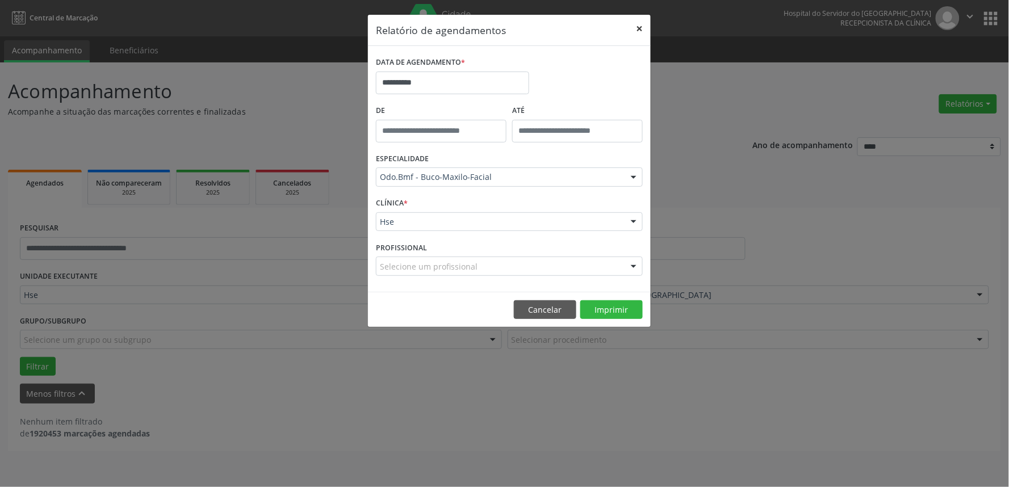
click at [643, 36] on button "×" at bounding box center [639, 29] width 23 height 28
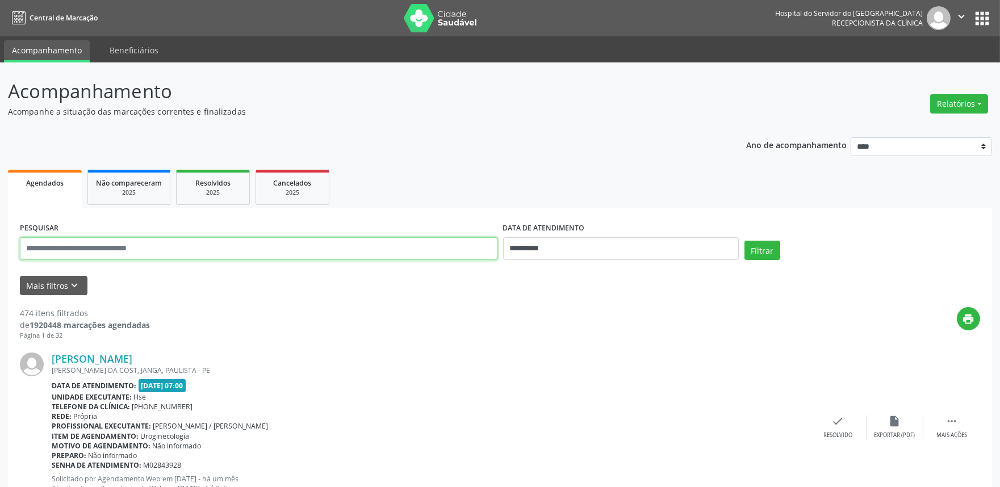
click at [190, 242] on input "text" at bounding box center [259, 248] width 478 height 23
type input "**********"
click at [560, 257] on input "**********" at bounding box center [621, 248] width 236 height 23
click at [765, 253] on button "Filtrar" at bounding box center [762, 250] width 36 height 19
click at [132, 358] on link "[PERSON_NAME]" at bounding box center [92, 359] width 81 height 12
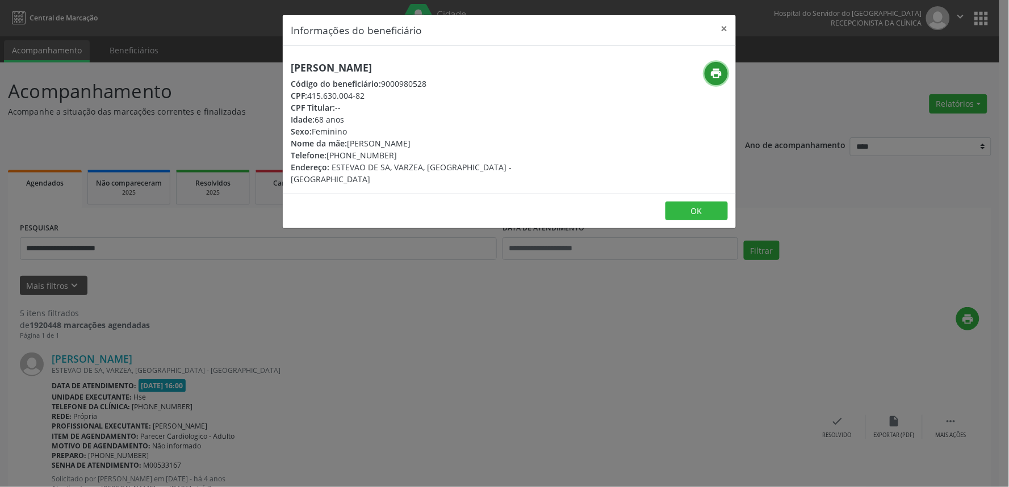
click at [721, 76] on icon "print" at bounding box center [716, 73] width 12 height 12
